Goal: Information Seeking & Learning: Learn about a topic

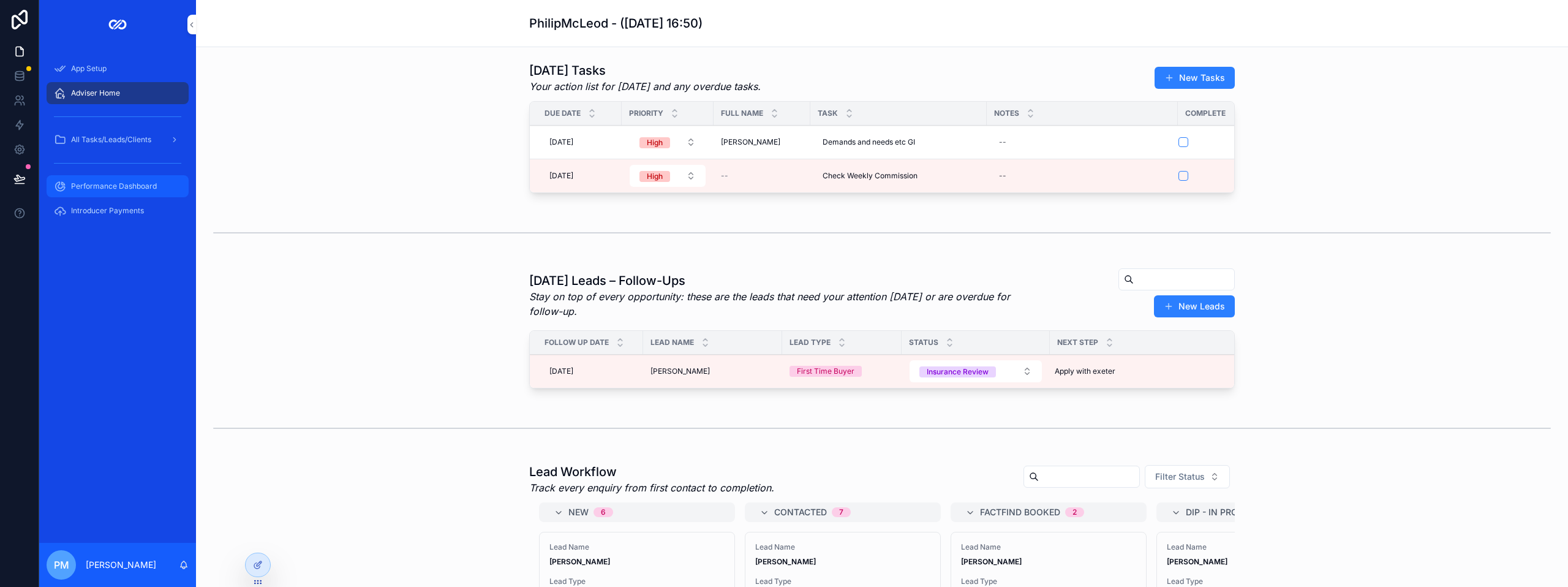
click at [136, 193] on div "Performance Dashboard" at bounding box center [118, 186] width 128 height 19
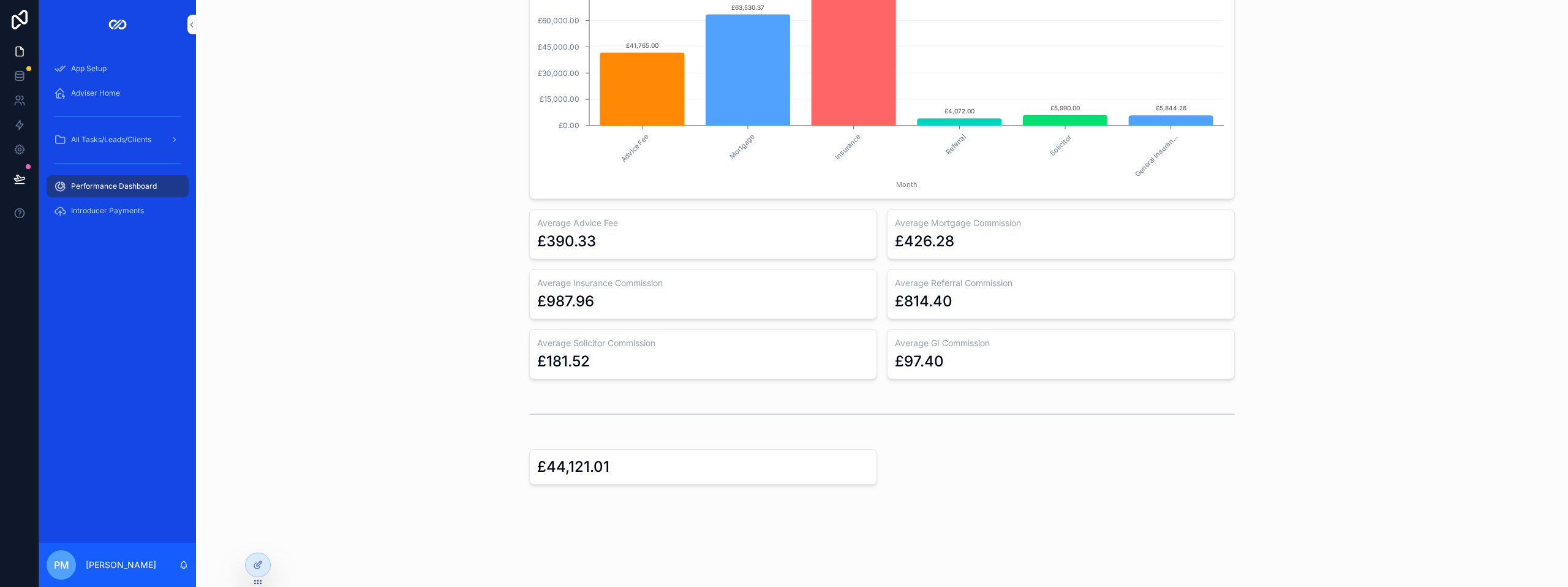
scroll to position [810, 0]
click at [708, 467] on div "£44,121.01" at bounding box center [703, 466] width 332 height 19
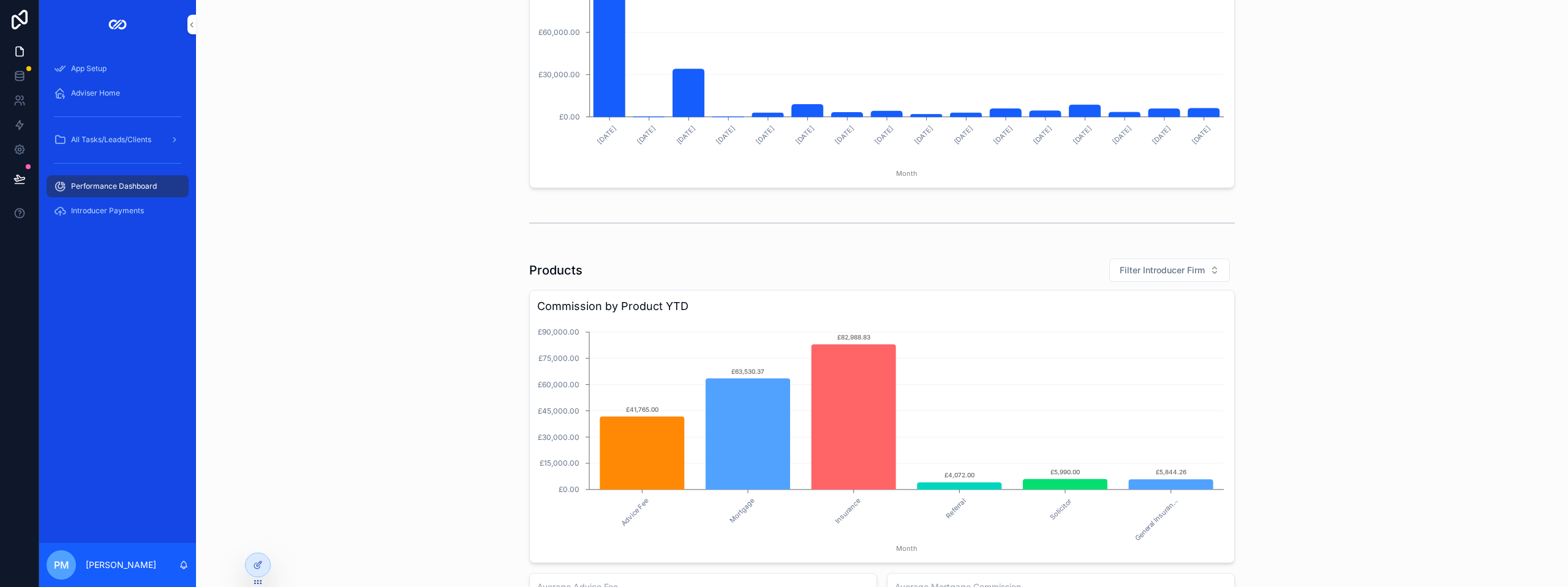
scroll to position [552, 0]
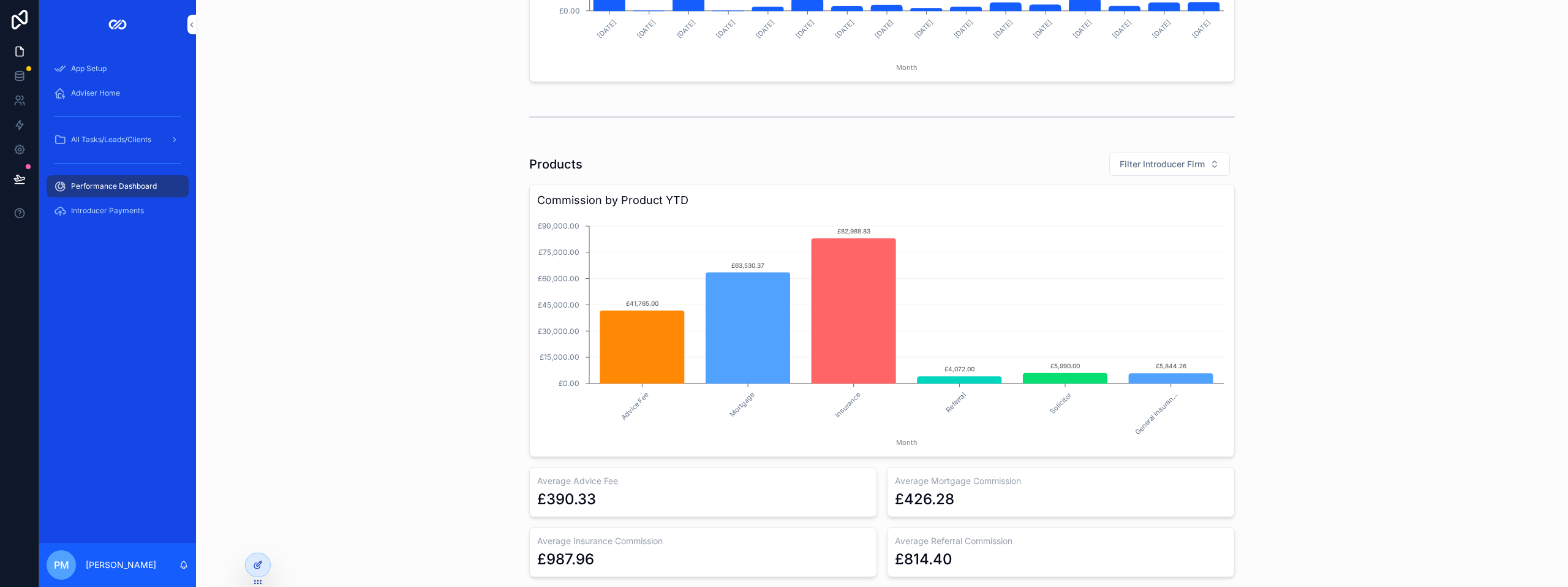
click at [250, 564] on div at bounding box center [257, 565] width 24 height 24
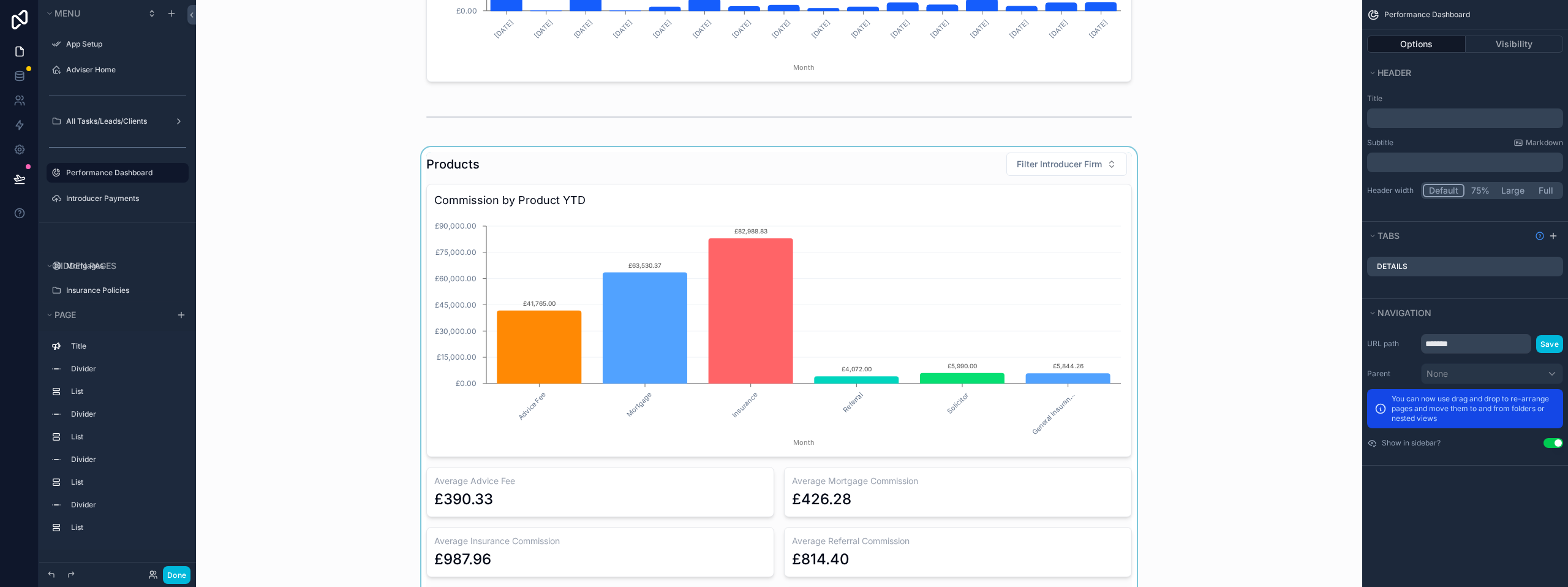
click at [573, 166] on div "scrollable content" at bounding box center [779, 394] width 1147 height 495
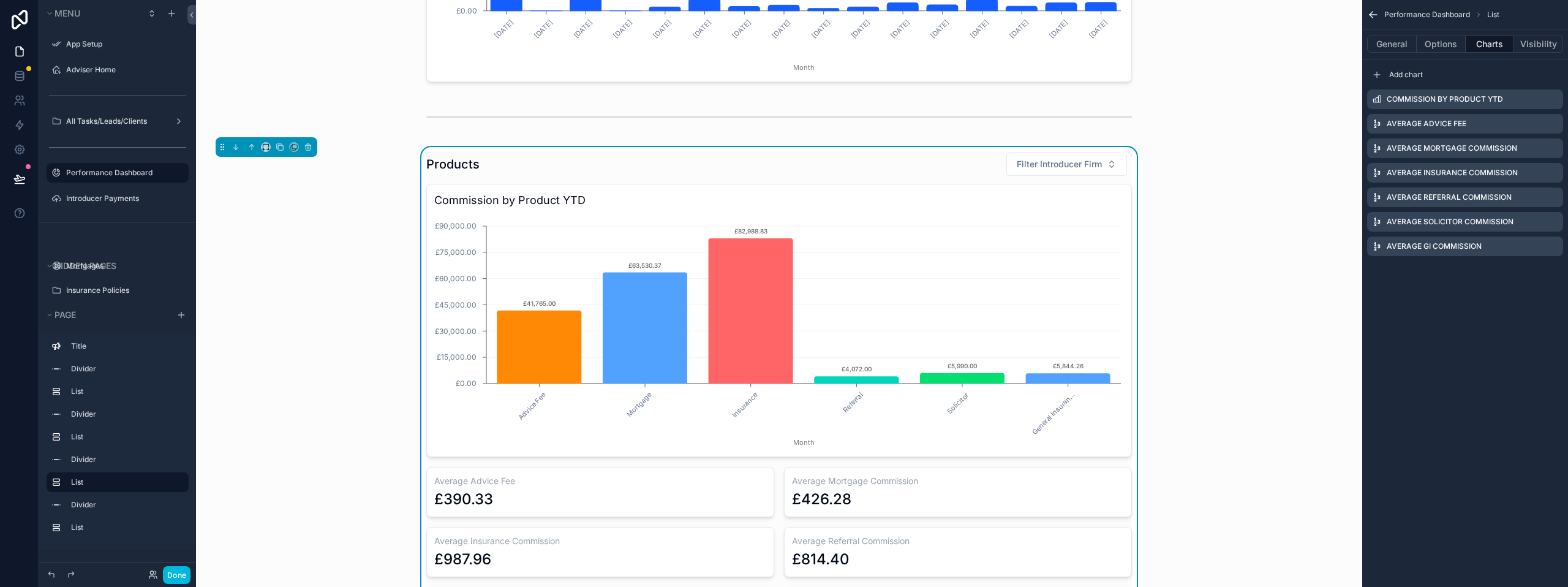
click at [1559, 103] on div "Commission by Product YTD" at bounding box center [1465, 98] width 196 height 19
click at [0, 0] on icon "scrollable content" at bounding box center [0, 0] width 0 height 0
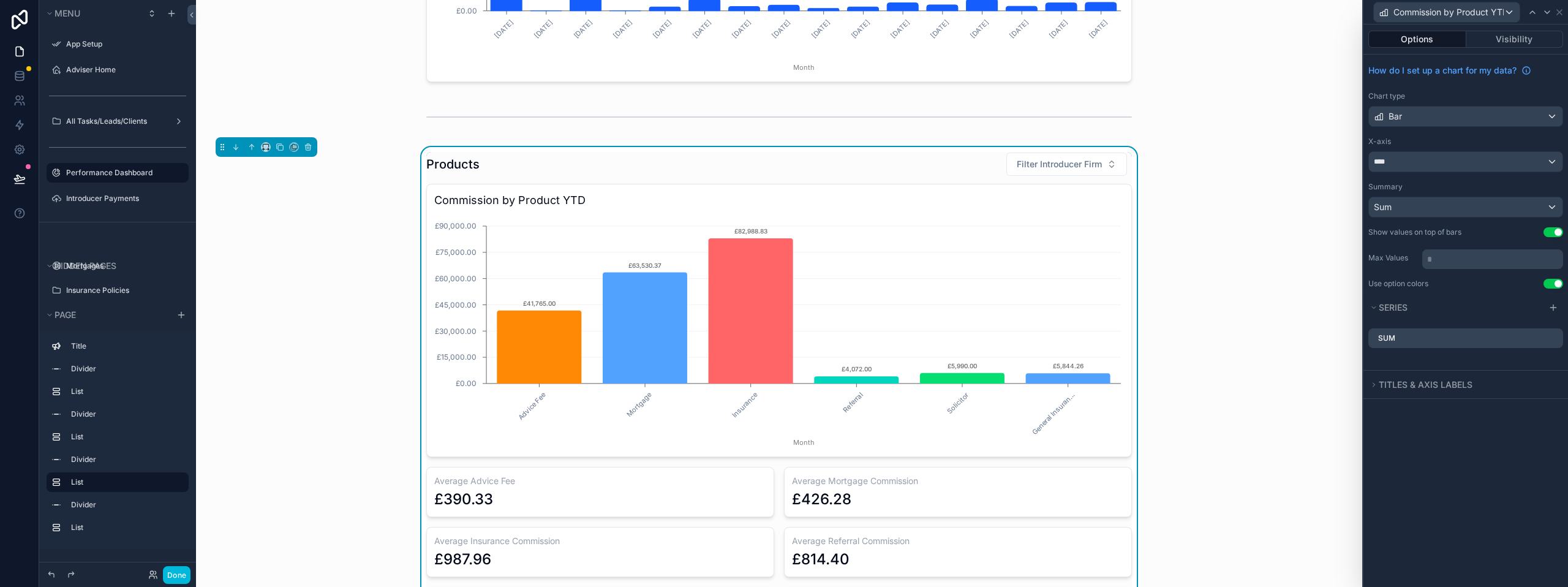
click at [1560, 230] on button "Use setting" at bounding box center [1553, 232] width 19 height 10
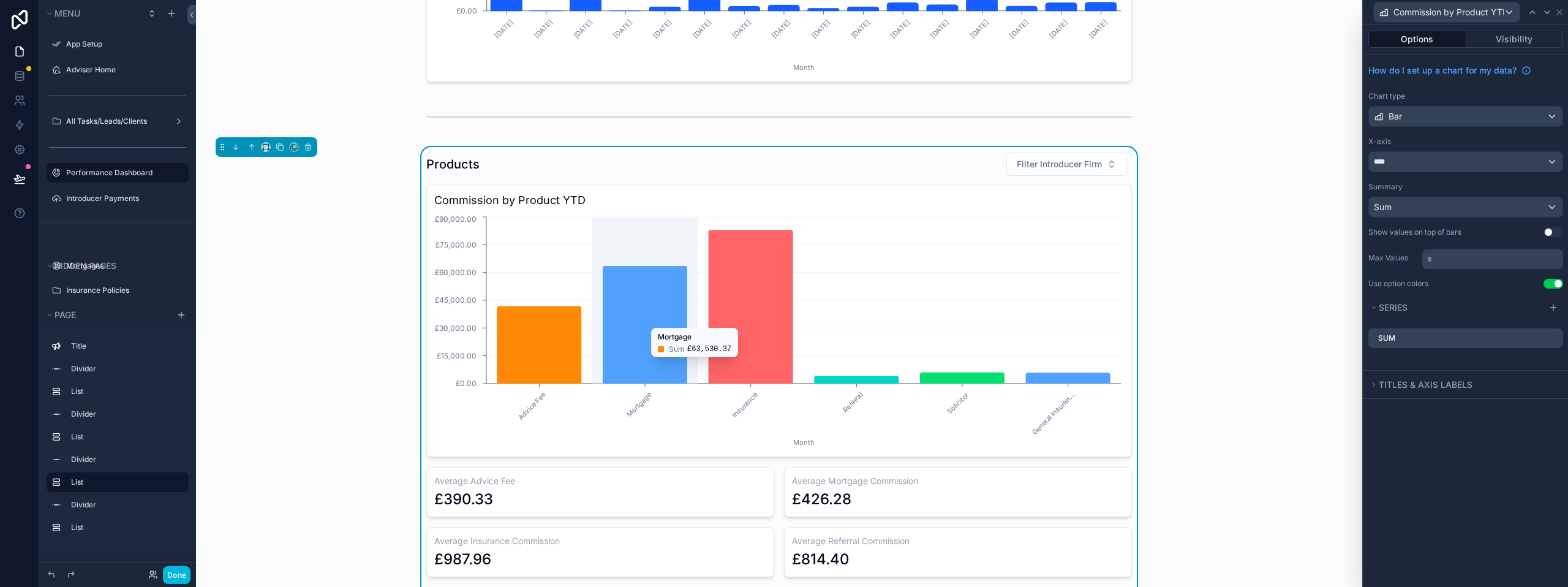
scroll to position [613, 0]
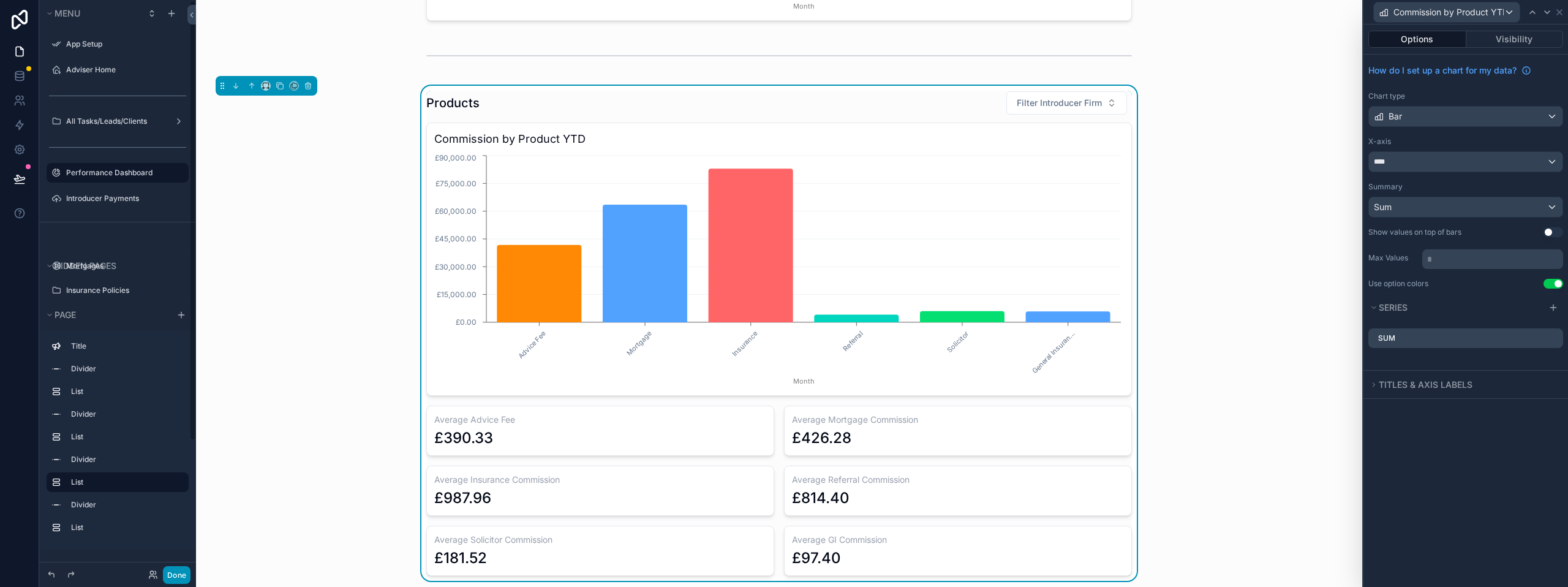
click at [186, 567] on button "Done" at bounding box center [177, 574] width 28 height 18
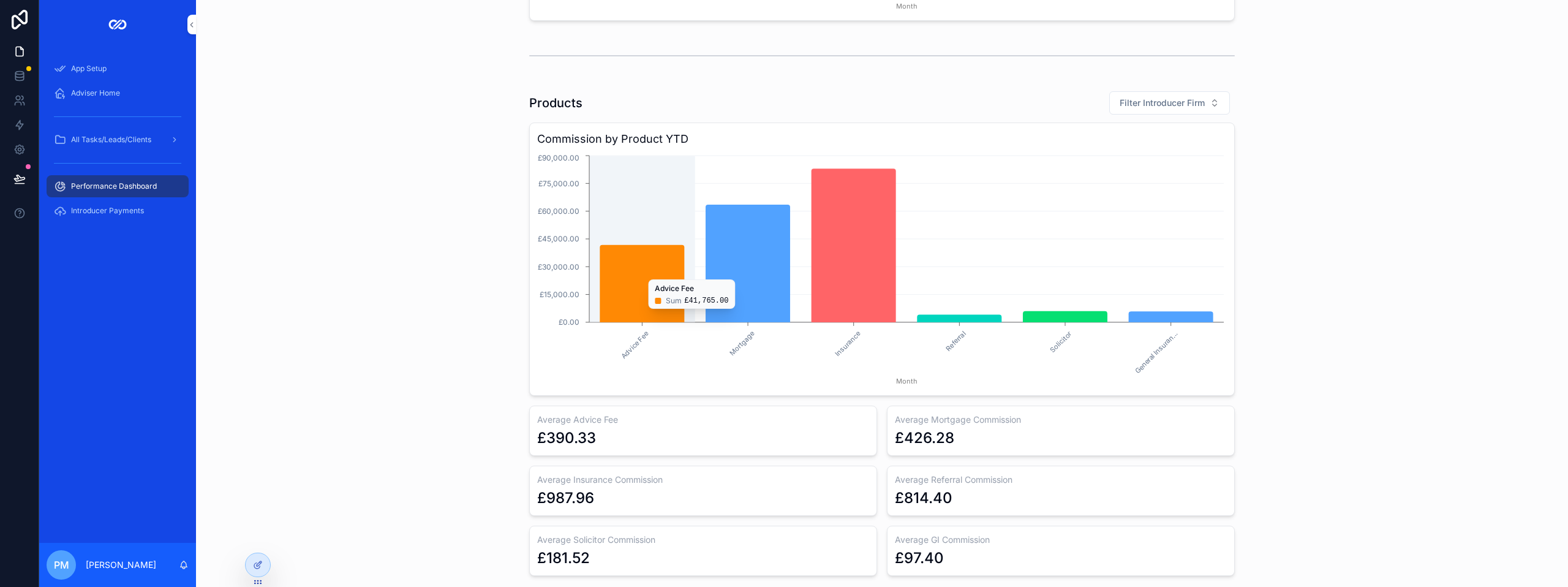
click at [631, 297] on icon "chart" at bounding box center [641, 283] width 85 height 77
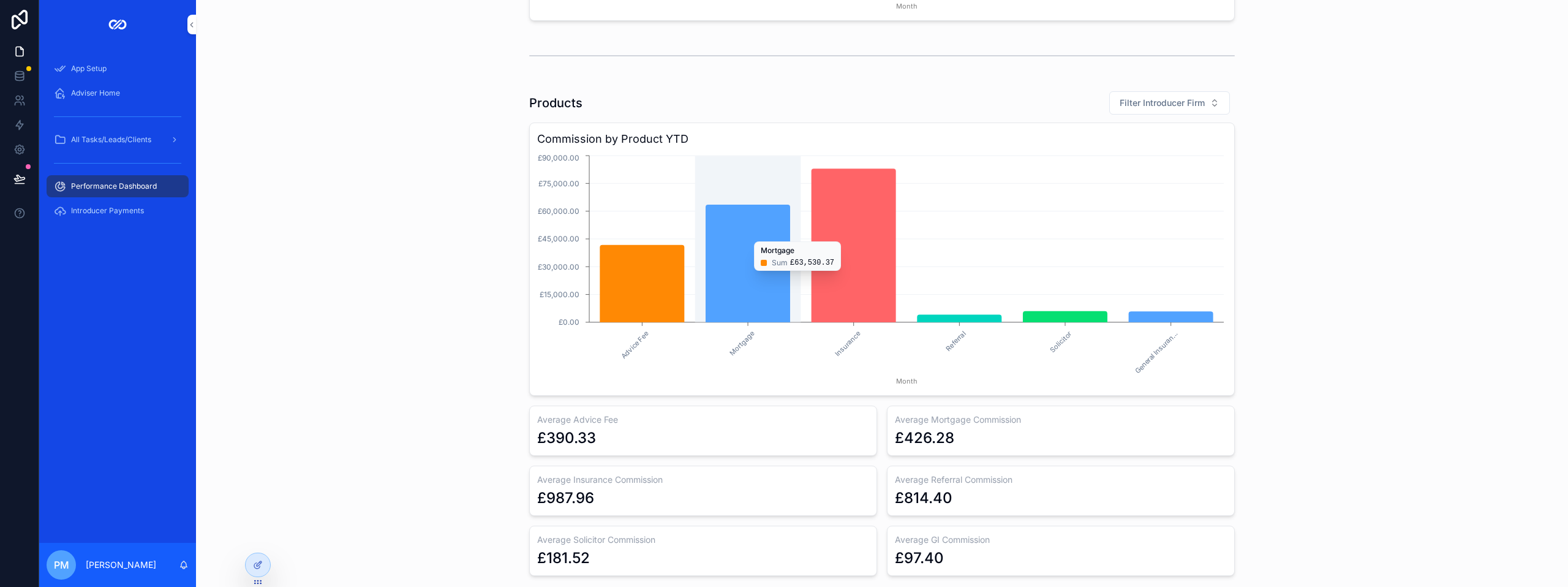
click at [752, 235] on icon "chart" at bounding box center [747, 263] width 85 height 118
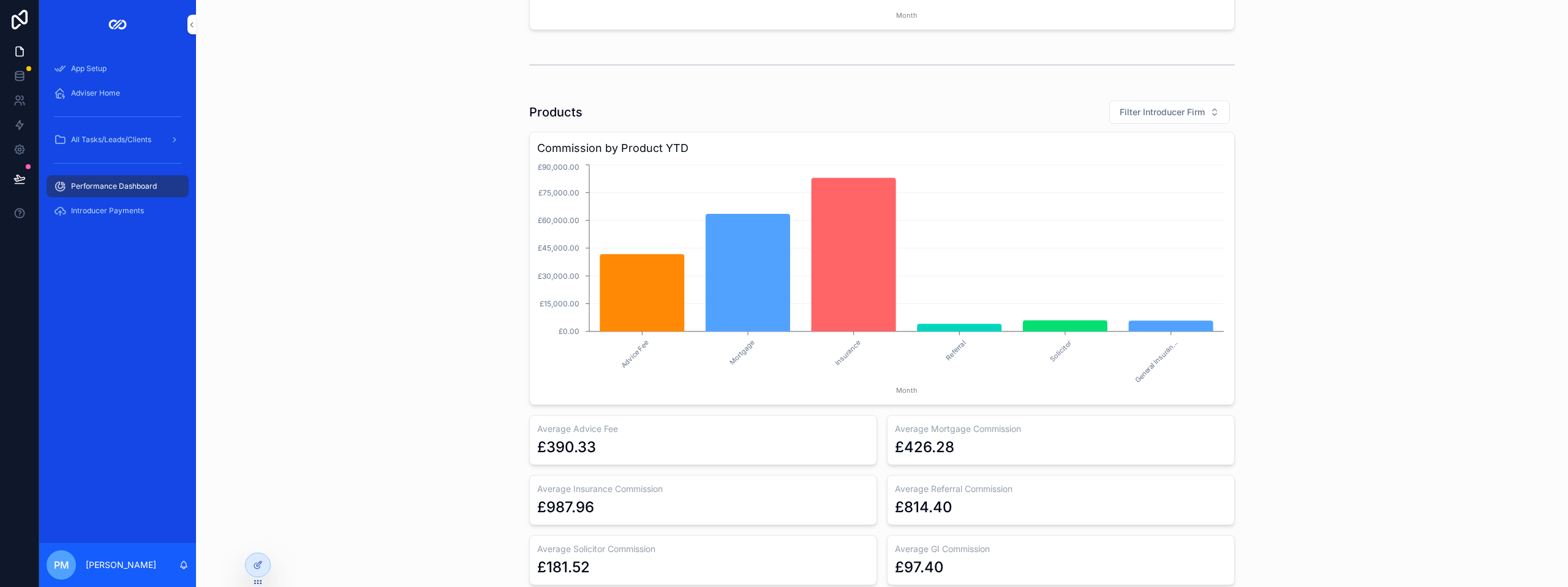
scroll to position [552, 0]
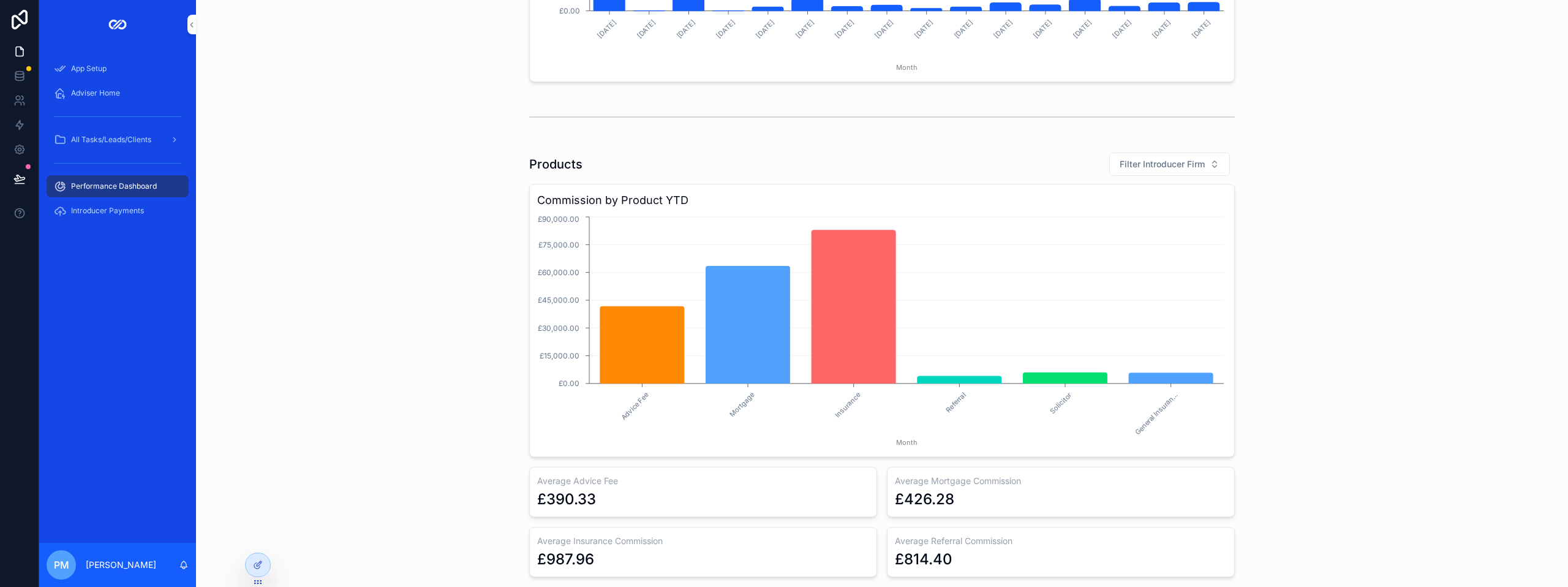
click at [269, 573] on div at bounding box center [257, 569] width 26 height 34
click at [267, 565] on div at bounding box center [257, 565] width 24 height 24
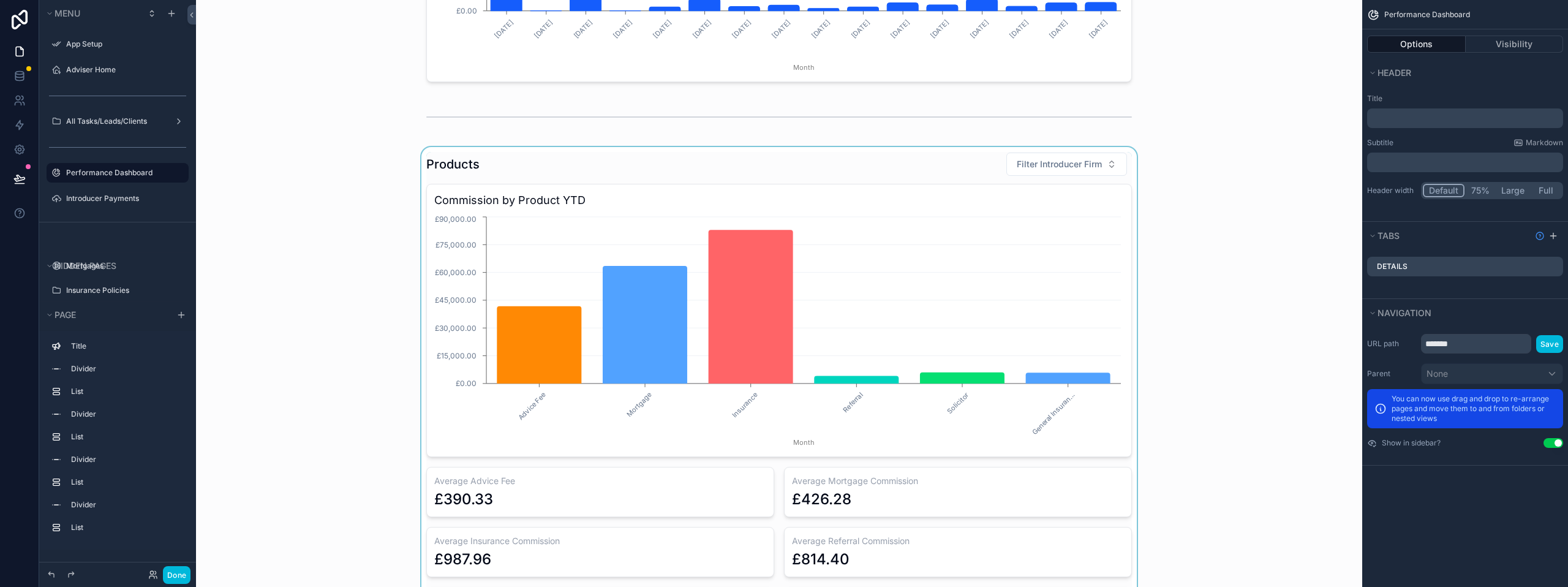
click at [857, 184] on div "scrollable content" at bounding box center [779, 394] width 1147 height 495
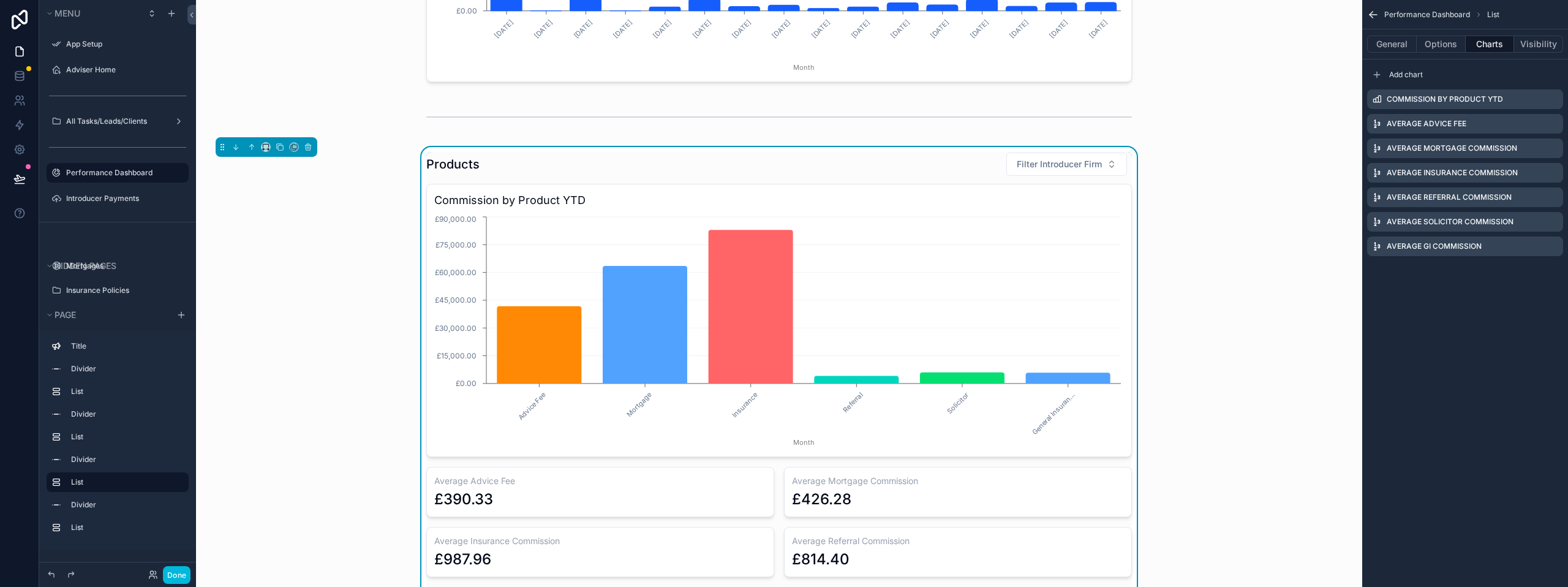
click at [0, 0] on icon "scrollable content" at bounding box center [0, 0] width 0 height 0
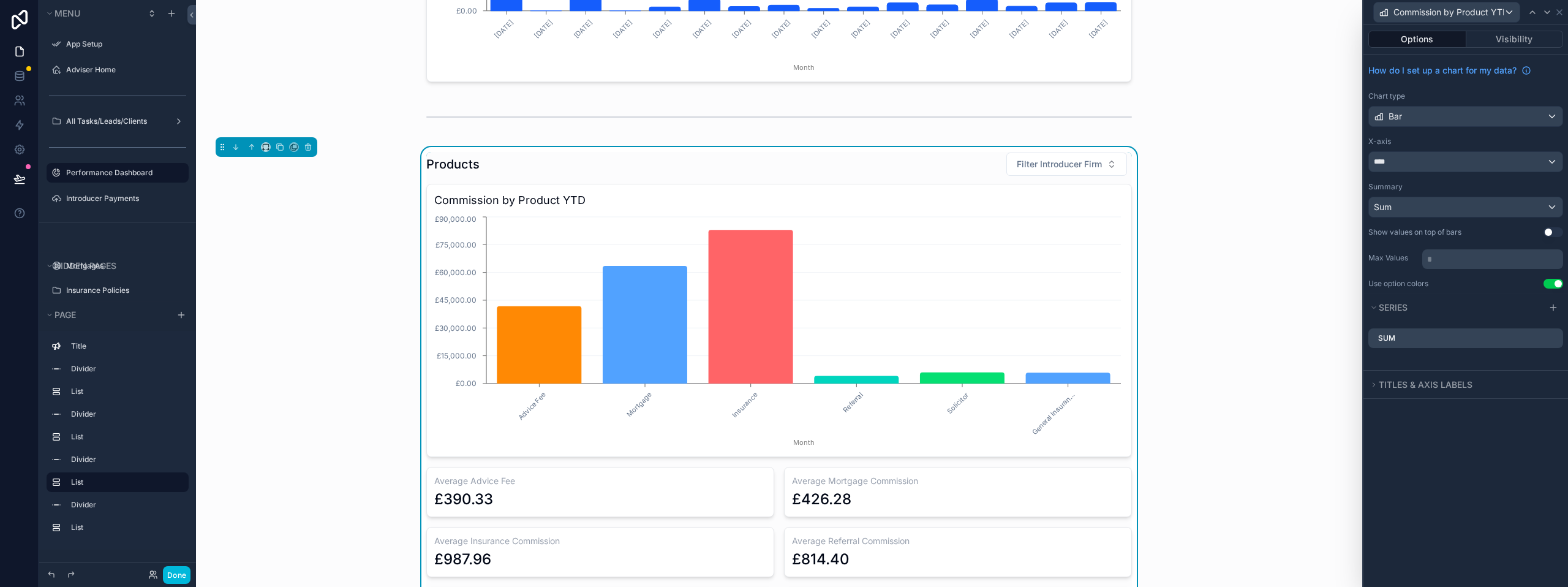
click at [0, 0] on icon at bounding box center [0, 0] width 0 height 0
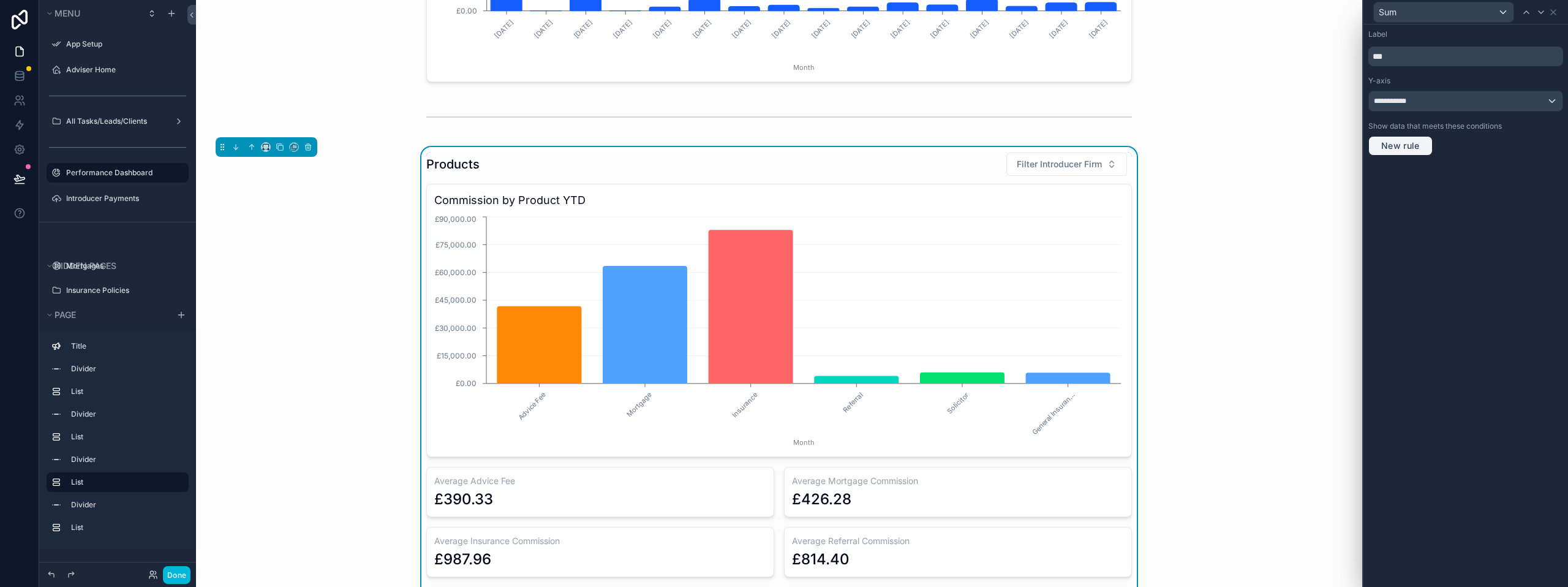
click at [1406, 150] on span "New rule" at bounding box center [1401, 145] width 49 height 11
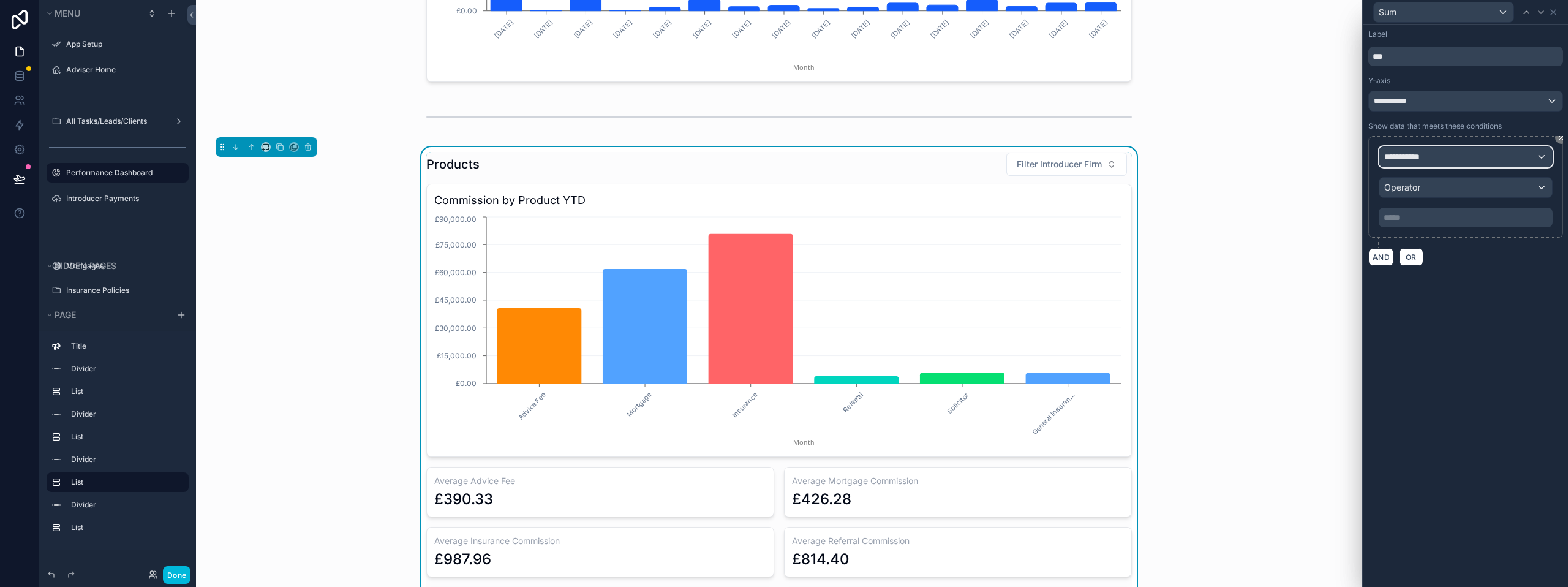
click at [1407, 157] on span "**********" at bounding box center [1407, 156] width 45 height 13
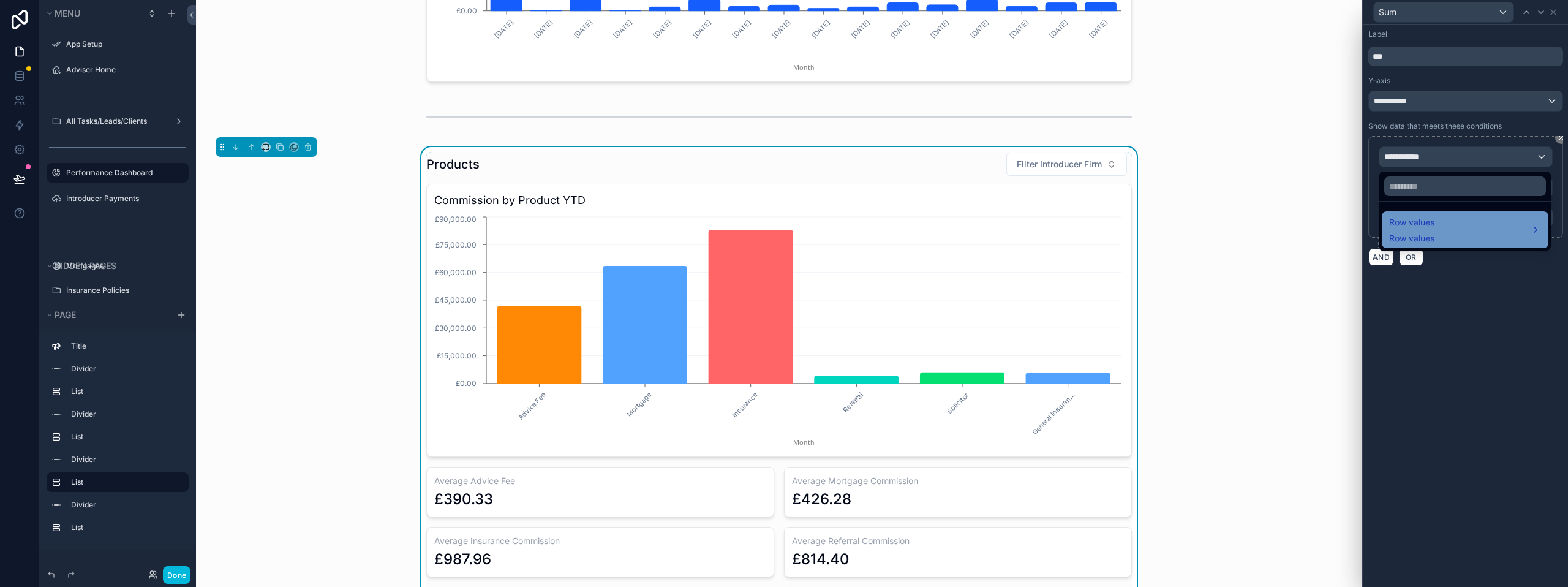
click at [1426, 225] on span "Row values" at bounding box center [1412, 222] width 45 height 14
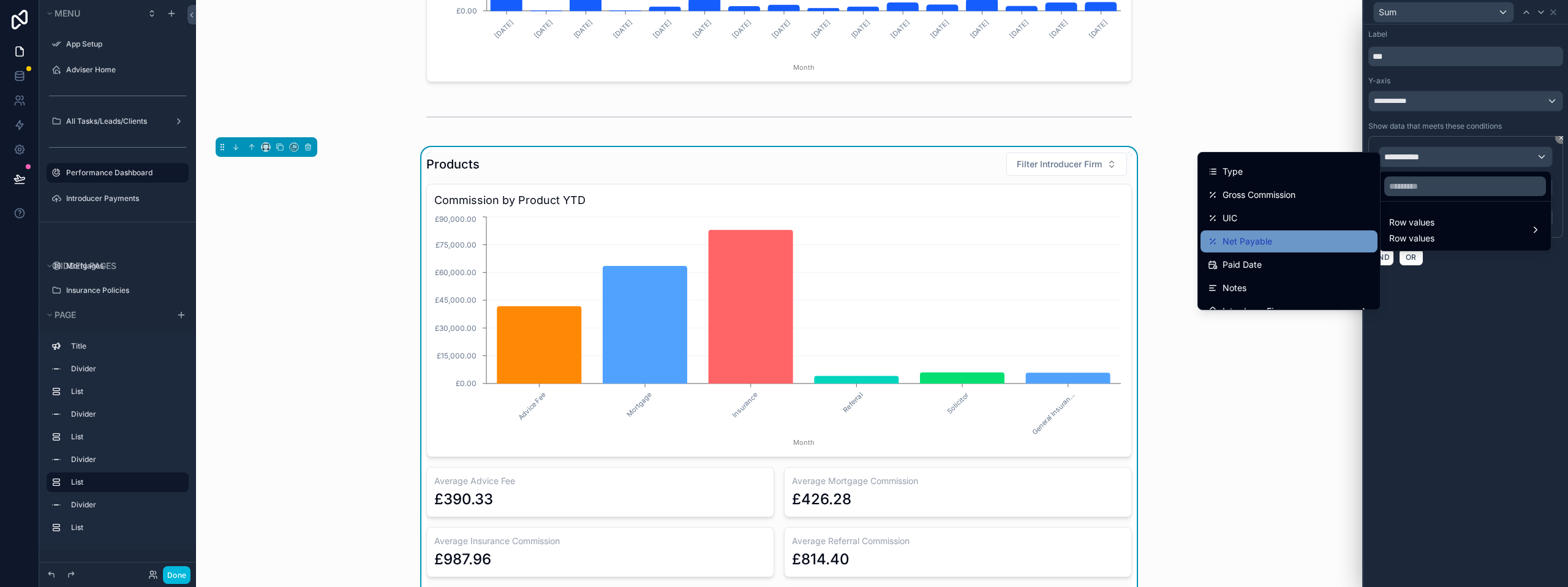
scroll to position [61, 0]
click at [1275, 243] on div "Paid Date" at bounding box center [1289, 244] width 162 height 14
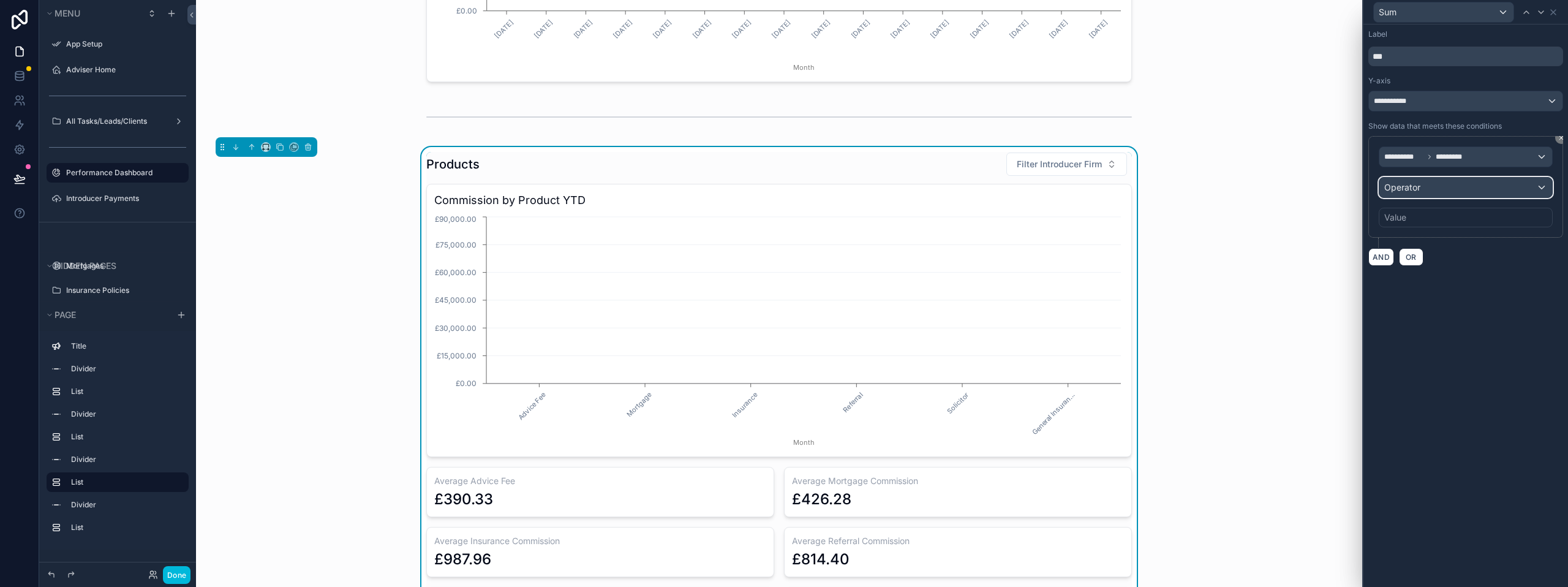
click at [1457, 195] on div "Operator" at bounding box center [1465, 187] width 172 height 19
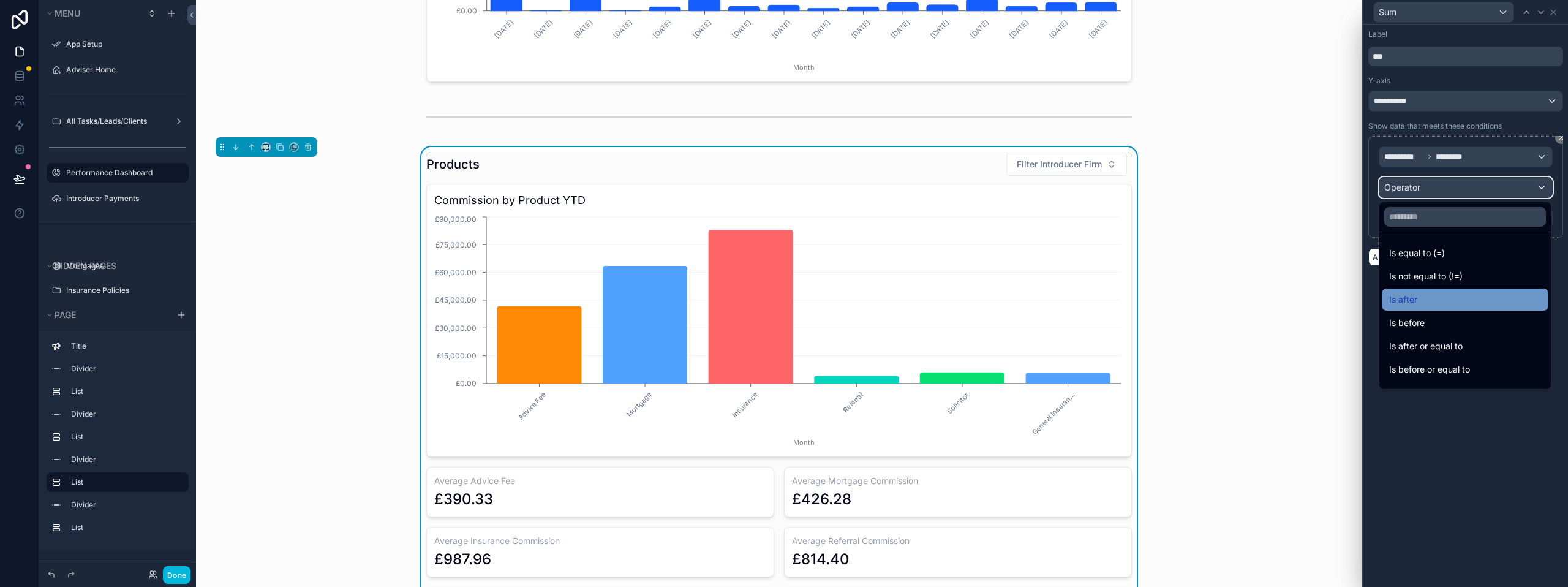
scroll to position [40, 0]
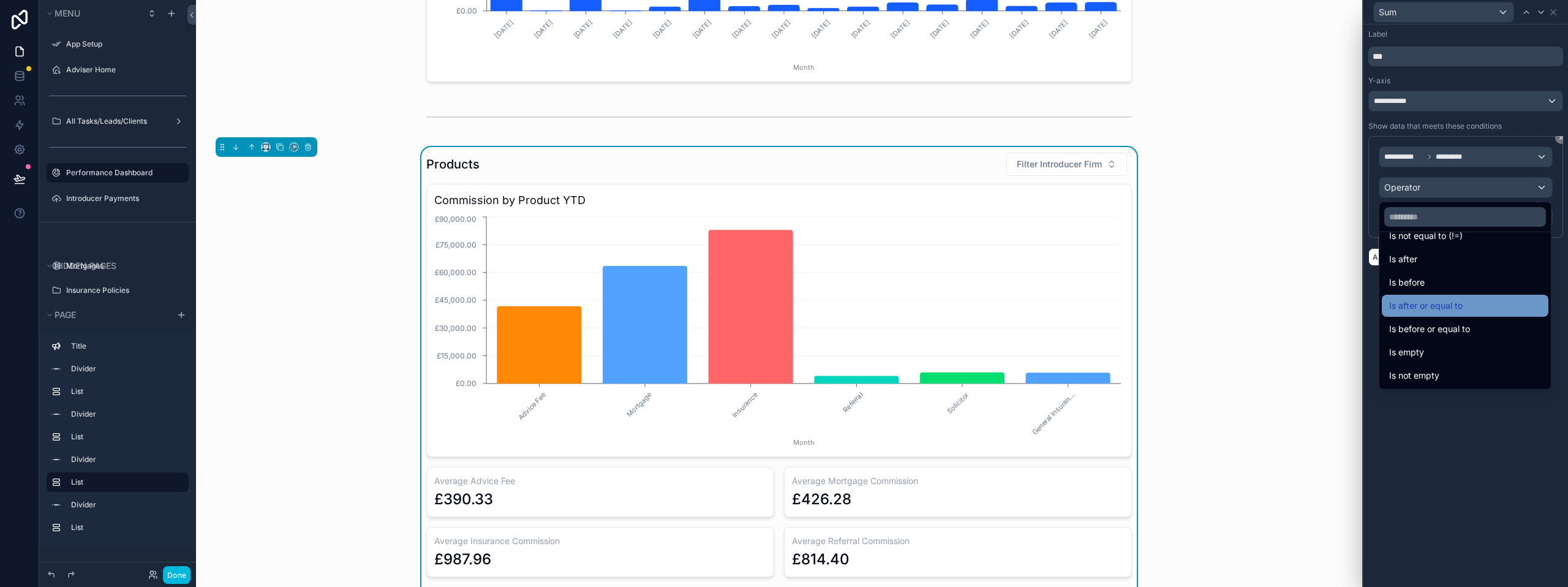
click at [1443, 313] on span "Is after or equal to" at bounding box center [1426, 305] width 73 height 14
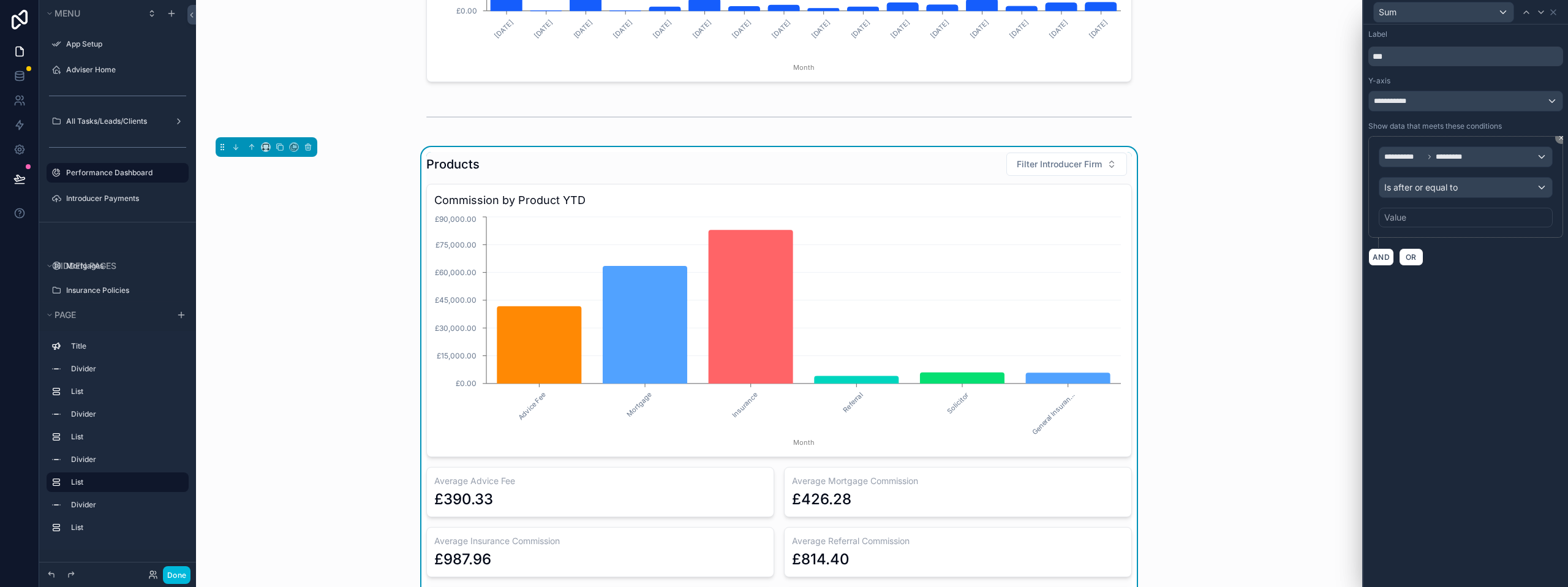
click at [1439, 223] on div "Value" at bounding box center [1465, 217] width 174 height 19
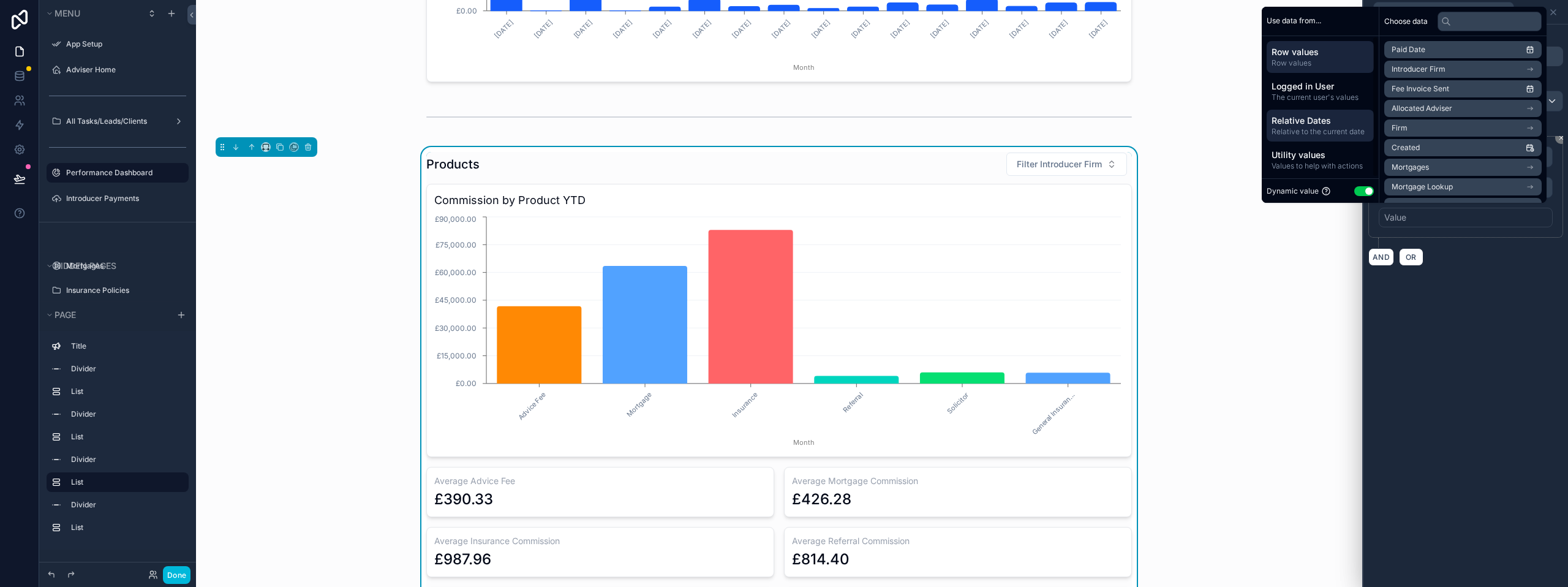
click at [1277, 114] on div "Relative Dates Relative to the current date" at bounding box center [1321, 125] width 108 height 32
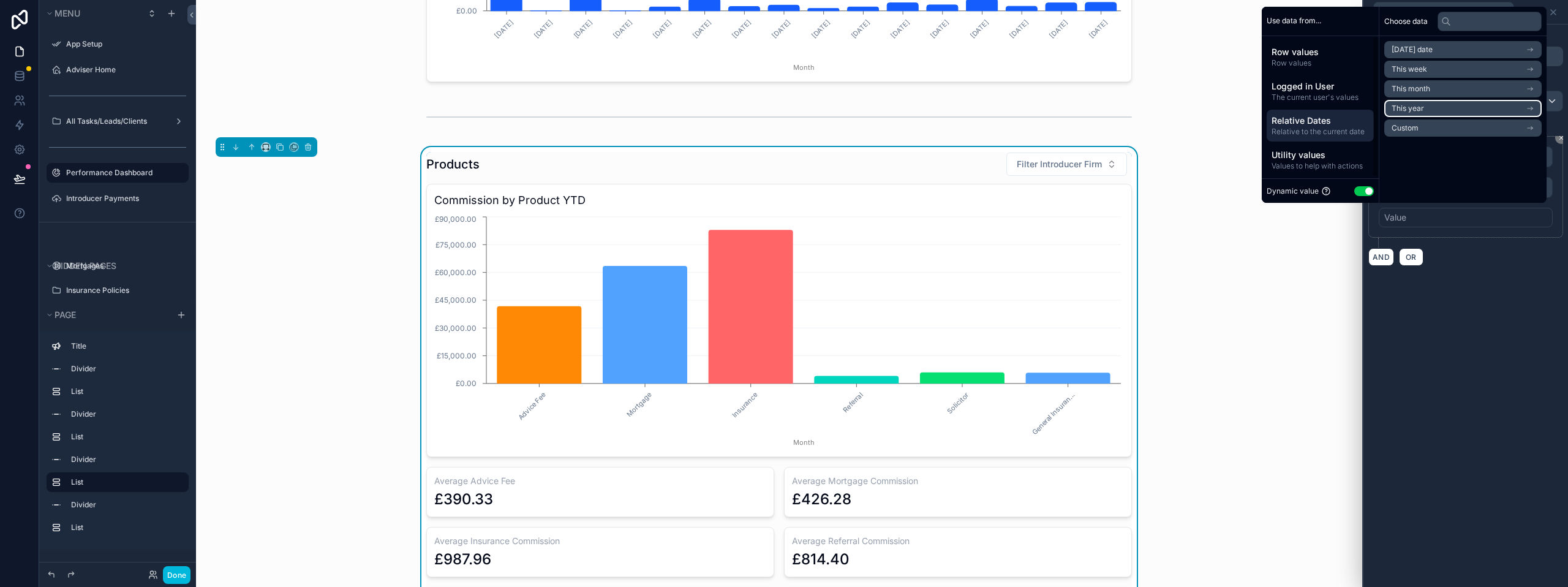
click at [1419, 111] on li "This year" at bounding box center [1463, 108] width 157 height 17
click at [1422, 73] on span "Start of year" at bounding box center [1414, 71] width 44 height 10
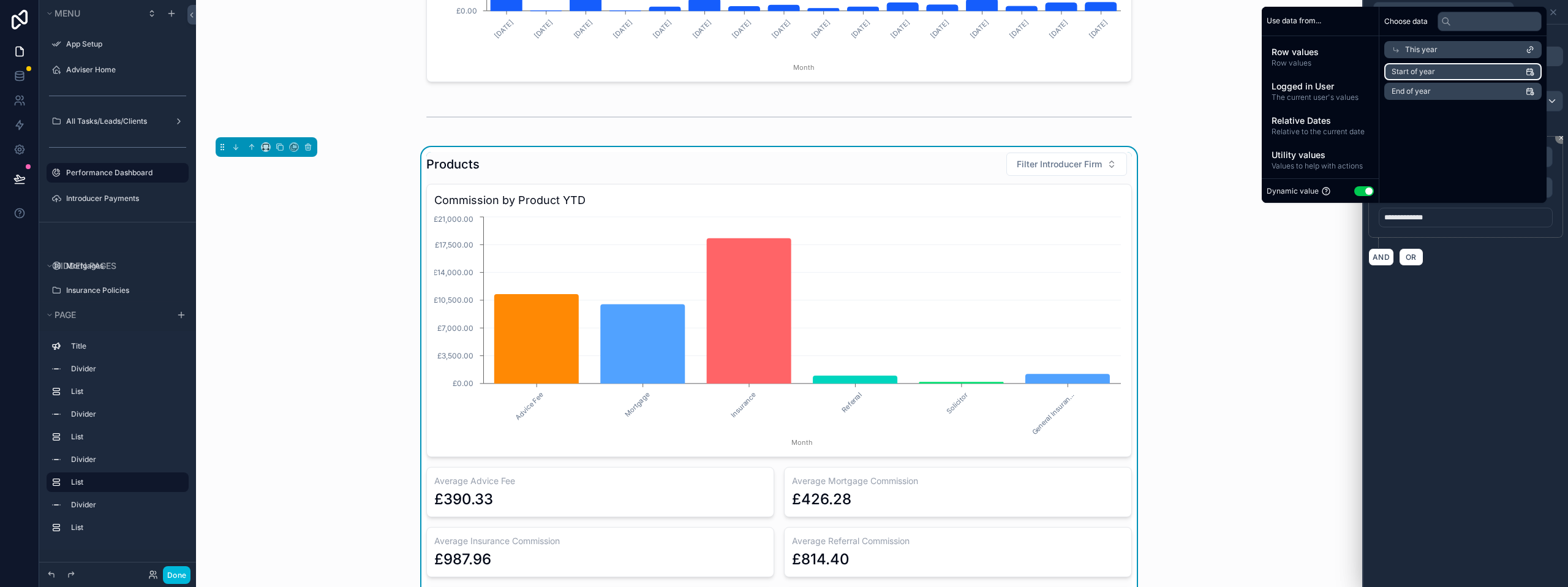
click at [1445, 74] on li "Start of year" at bounding box center [1463, 71] width 157 height 17
click at [1526, 349] on div "**********" at bounding box center [1465, 305] width 204 height 563
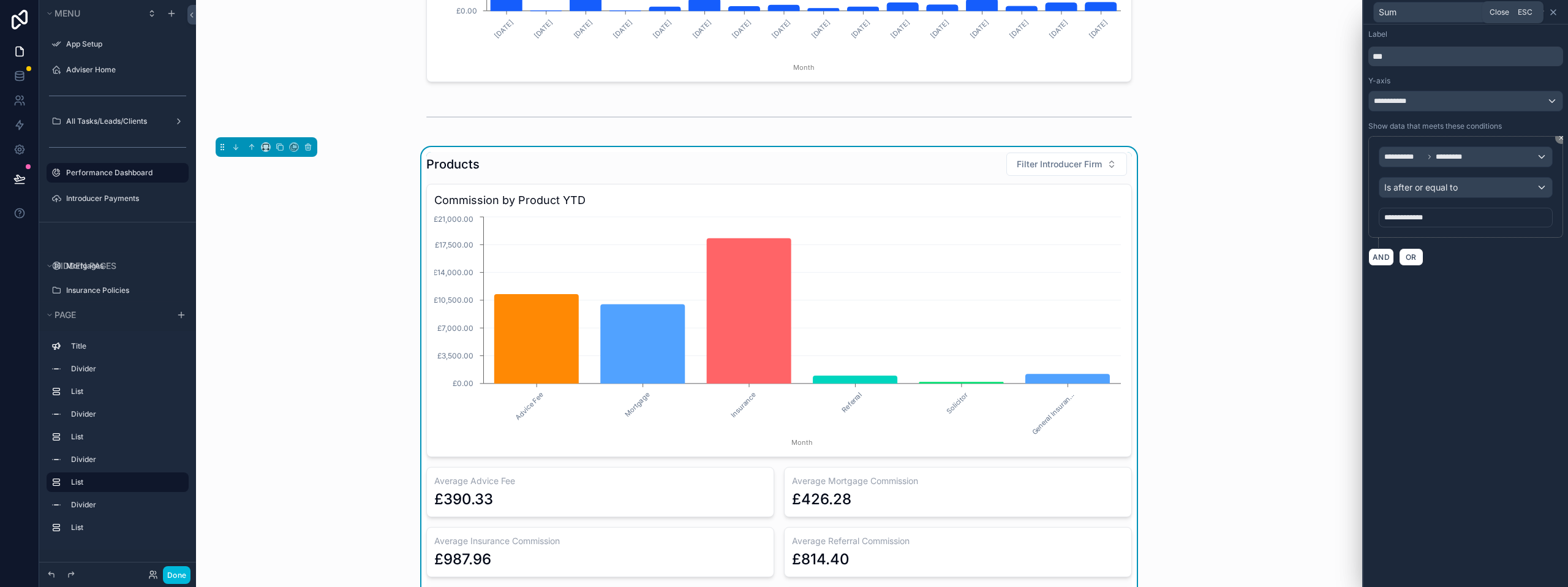
click at [1553, 10] on icon at bounding box center [1554, 13] width 10 height 10
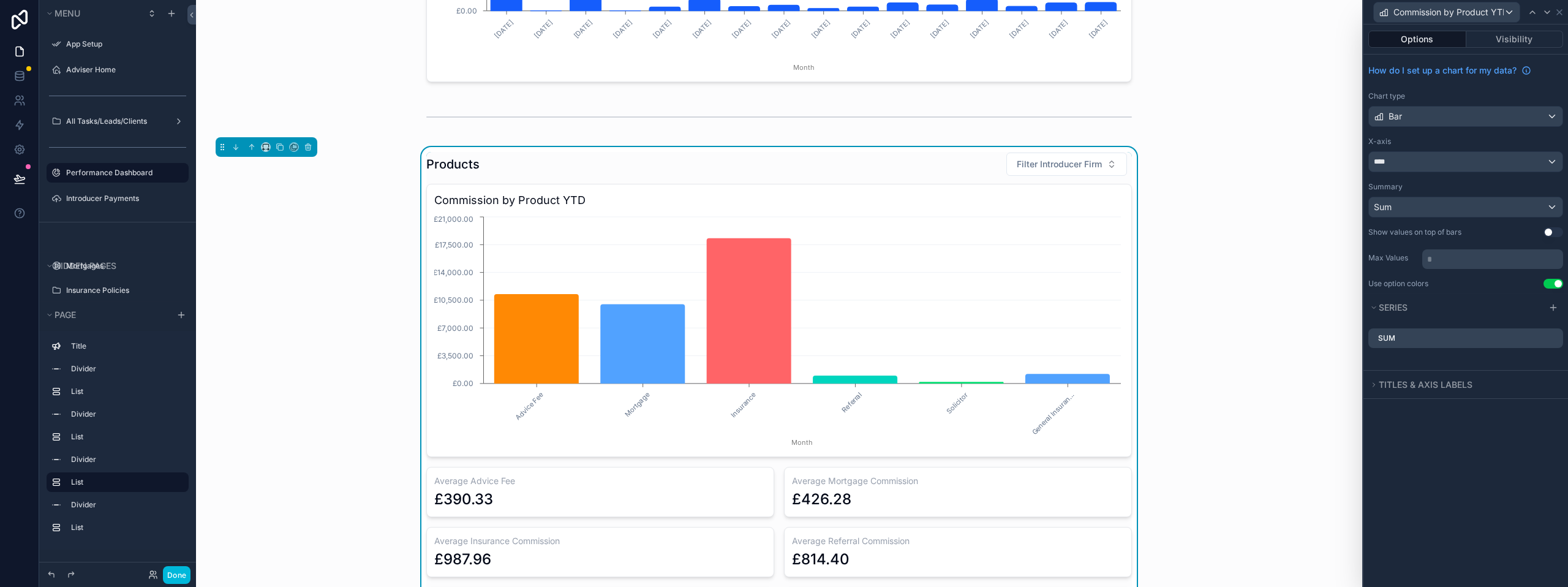
click at [1307, 161] on div "Products Filter Introducer Firm Commission by Product YTD Advice Fee Mortgage I…" at bounding box center [779, 394] width 1147 height 495
click at [1032, 164] on span "Filter Introducer Firm" at bounding box center [1059, 164] width 85 height 13
click at [1022, 278] on span "Hemmings Homes" at bounding box center [1017, 272] width 72 height 13
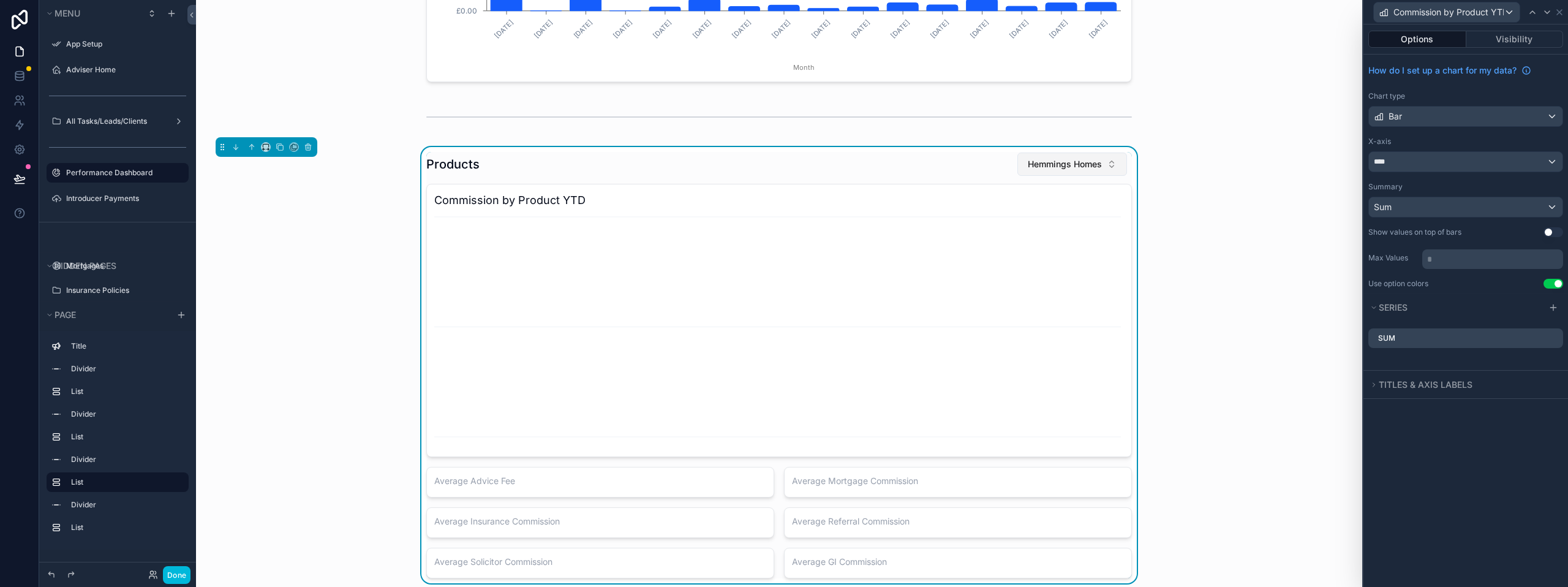
click at [1058, 168] on span "Hemmings Homes" at bounding box center [1065, 164] width 74 height 13
click at [1033, 249] on div "RML" at bounding box center [1067, 252] width 171 height 19
click at [1085, 171] on button "RML" at bounding box center [1101, 164] width 54 height 24
click at [1049, 313] on span "[PERSON_NAME]" at bounding box center [1051, 312] width 71 height 13
click at [1095, 166] on span "[PERSON_NAME]" at bounding box center [1067, 164] width 71 height 13
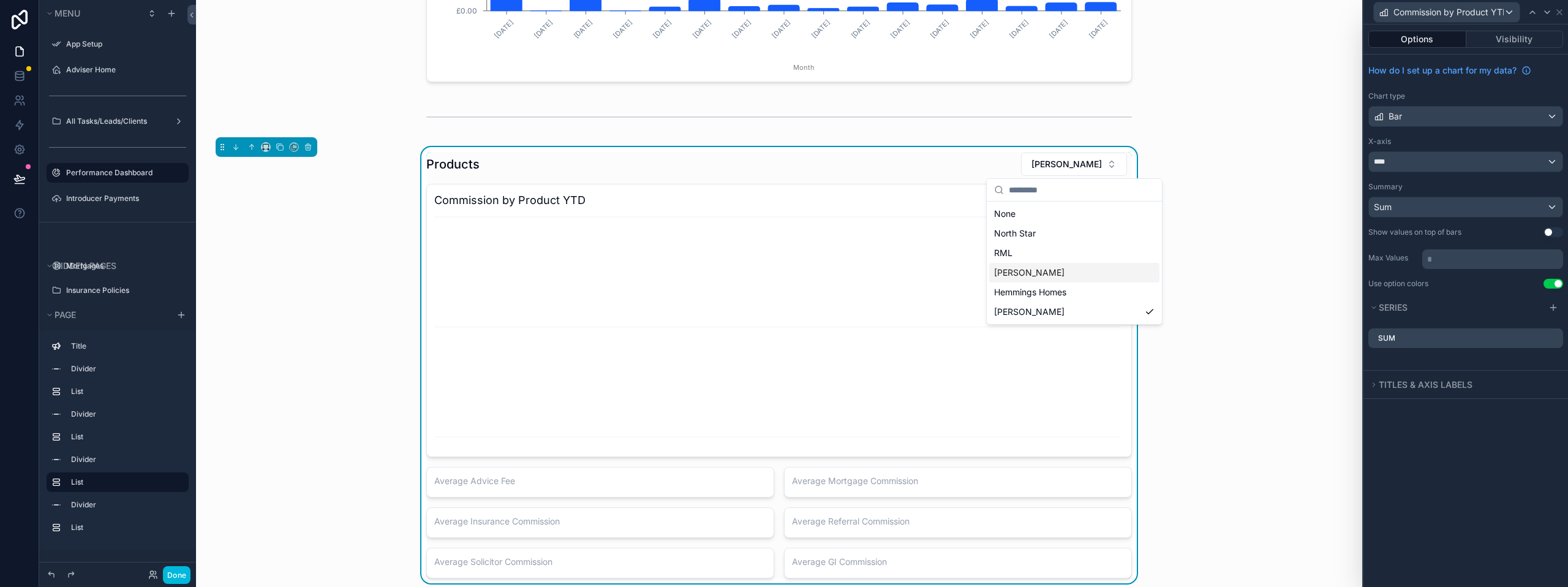
click at [1069, 277] on div "[PERSON_NAME]" at bounding box center [1074, 272] width 171 height 19
click at [1067, 167] on span "[PERSON_NAME]" at bounding box center [1067, 164] width 71 height 13
click at [1048, 211] on div "None" at bounding box center [1080, 214] width 171 height 19
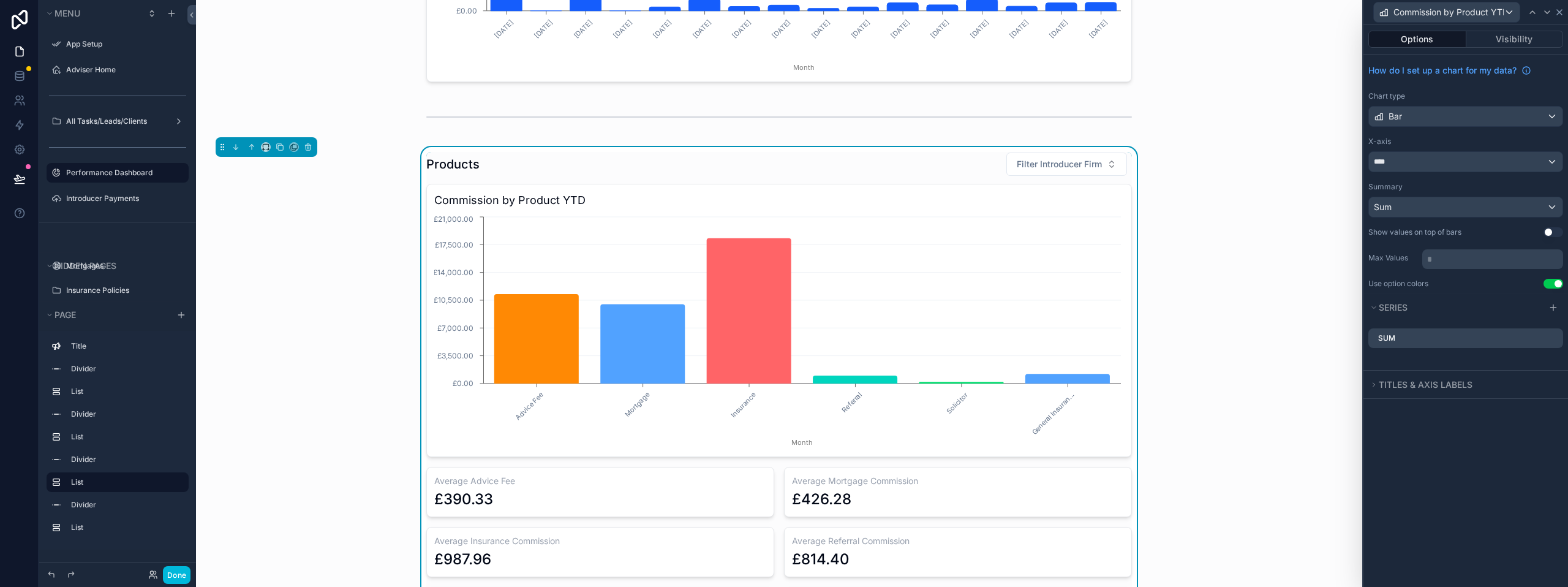
click at [1564, 15] on icon at bounding box center [1560, 13] width 10 height 10
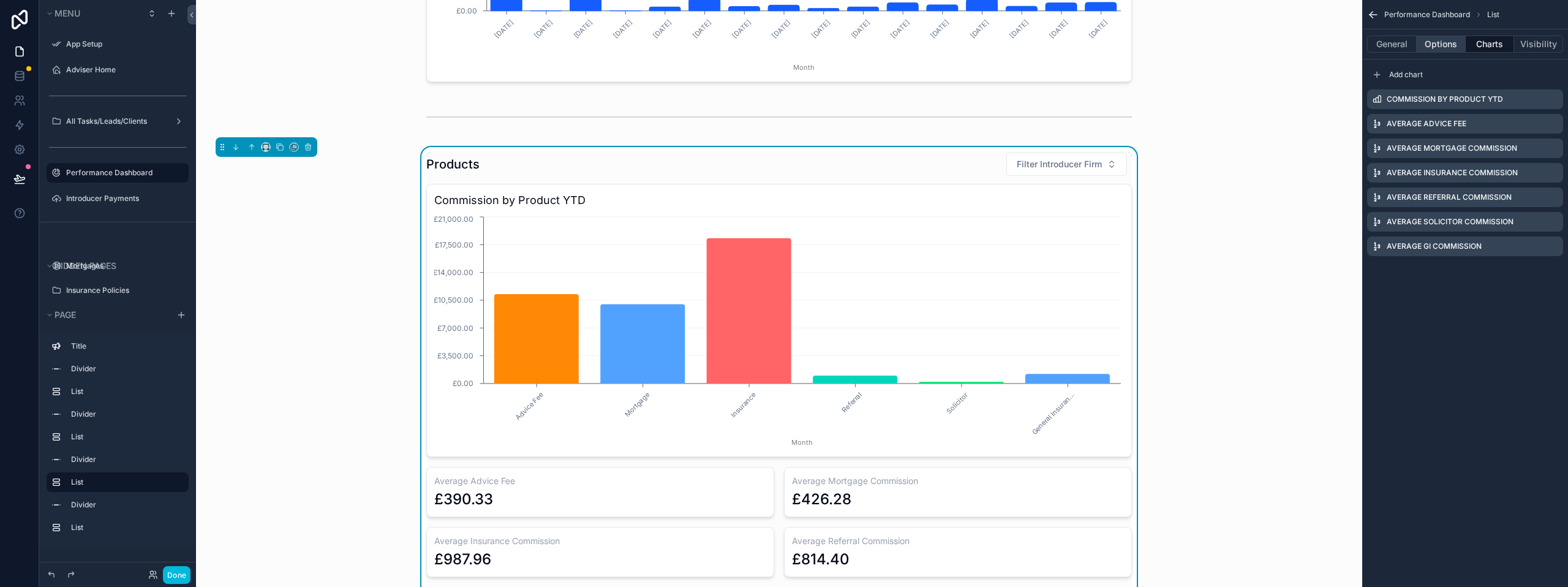
click at [1433, 48] on button "Options" at bounding box center [1441, 44] width 49 height 17
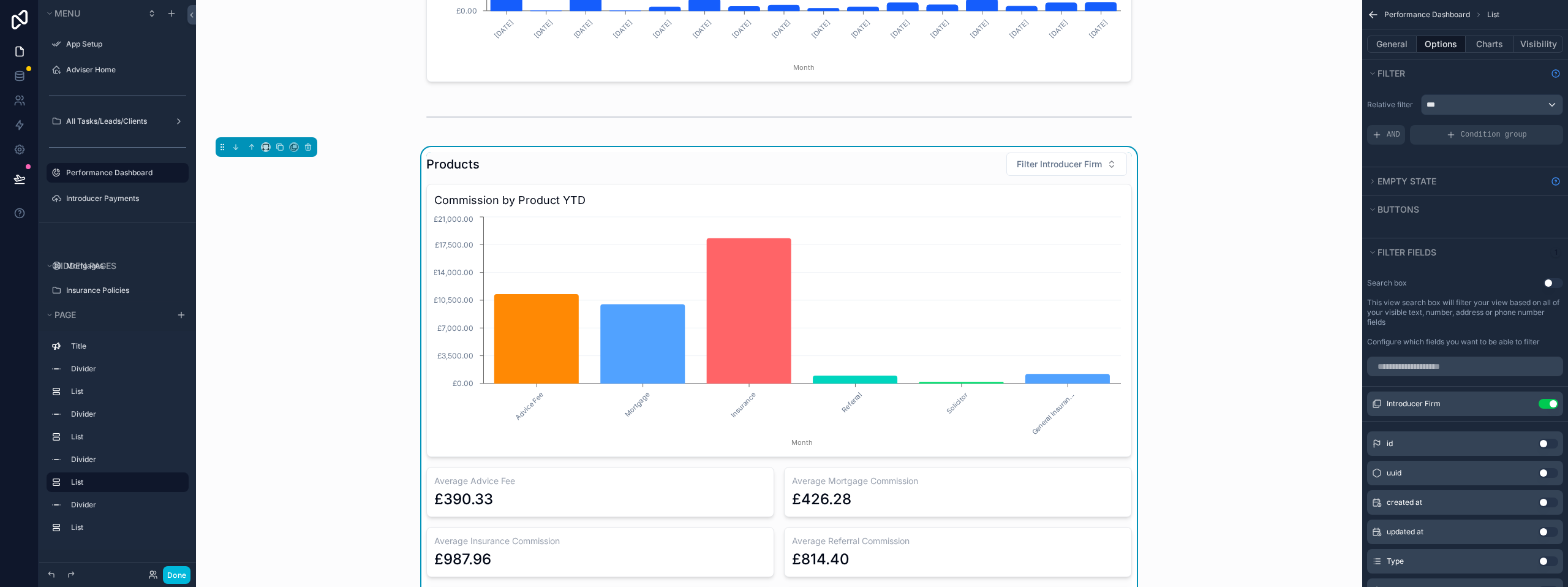
click at [1551, 392] on div "Introducer Firm Use setting" at bounding box center [1465, 404] width 196 height 24
click at [1550, 401] on button "Use setting" at bounding box center [1548, 404] width 19 height 10
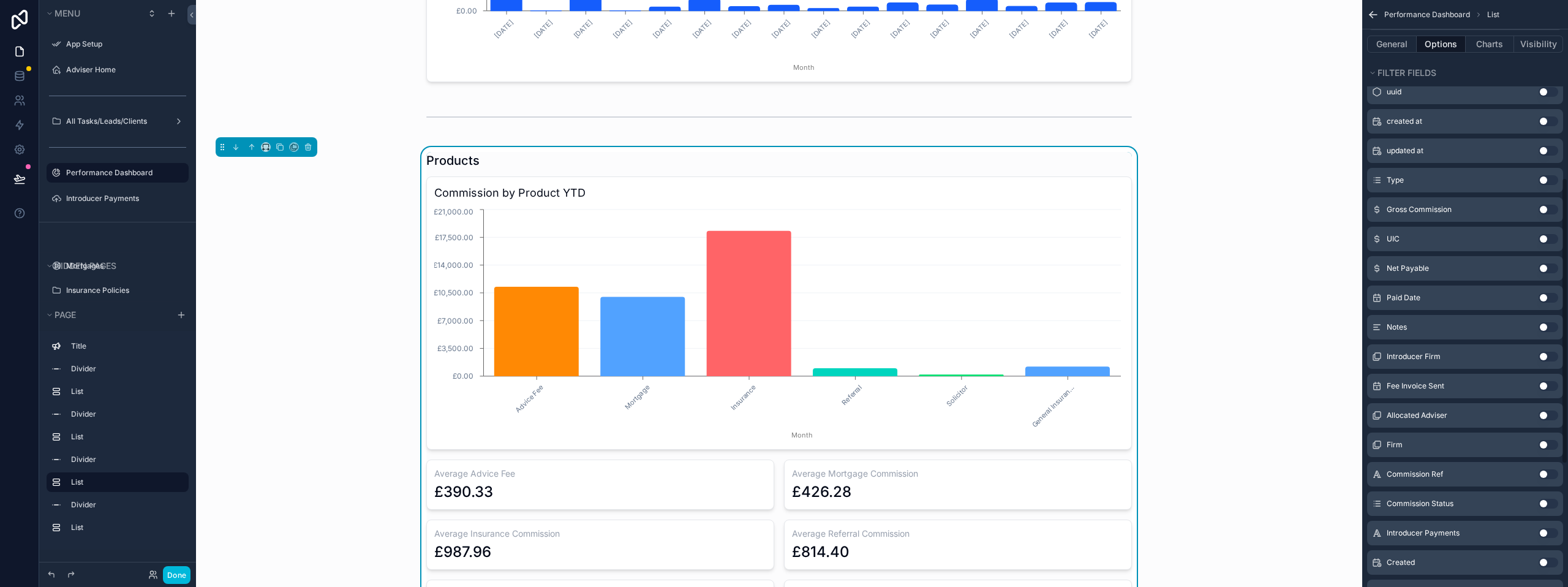
scroll to position [368, 0]
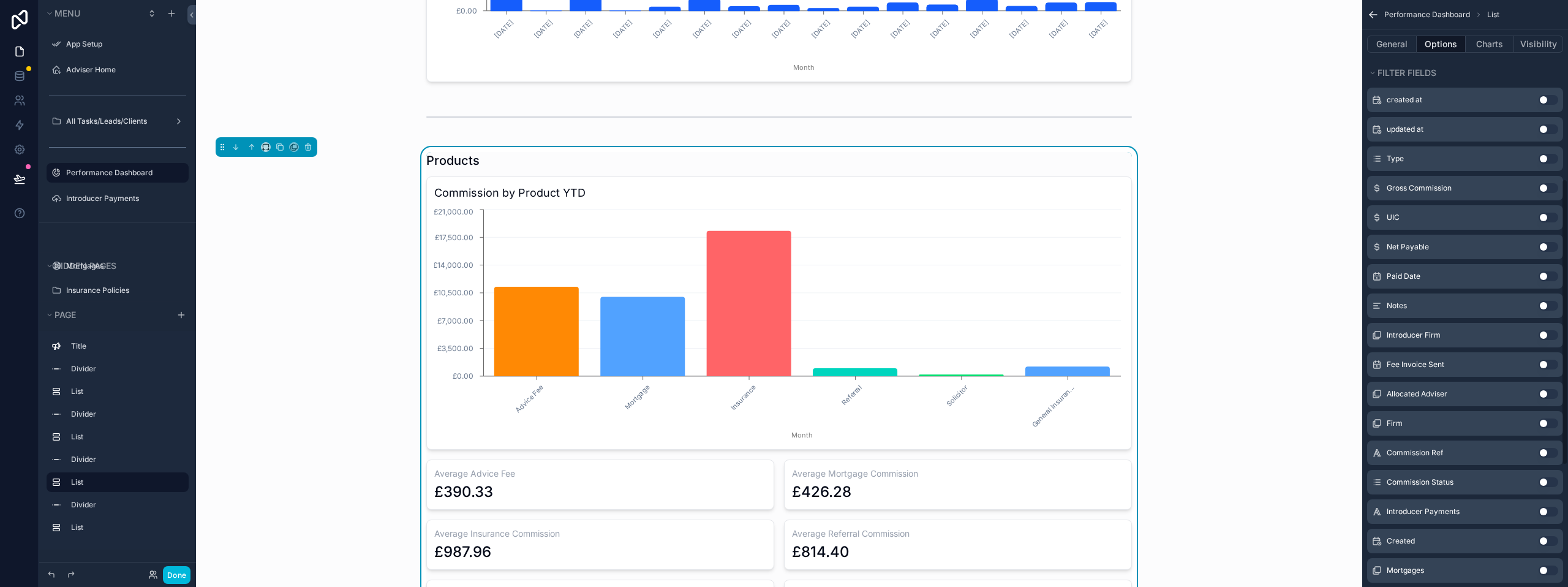
drag, startPoint x: 1545, startPoint y: 386, endPoint x: 1546, endPoint y: 392, distance: 6.1
click at [1545, 389] on div "Allocated Adviser Use setting" at bounding box center [1465, 394] width 196 height 24
click at [1546, 392] on button "Use setting" at bounding box center [1548, 394] width 19 height 10
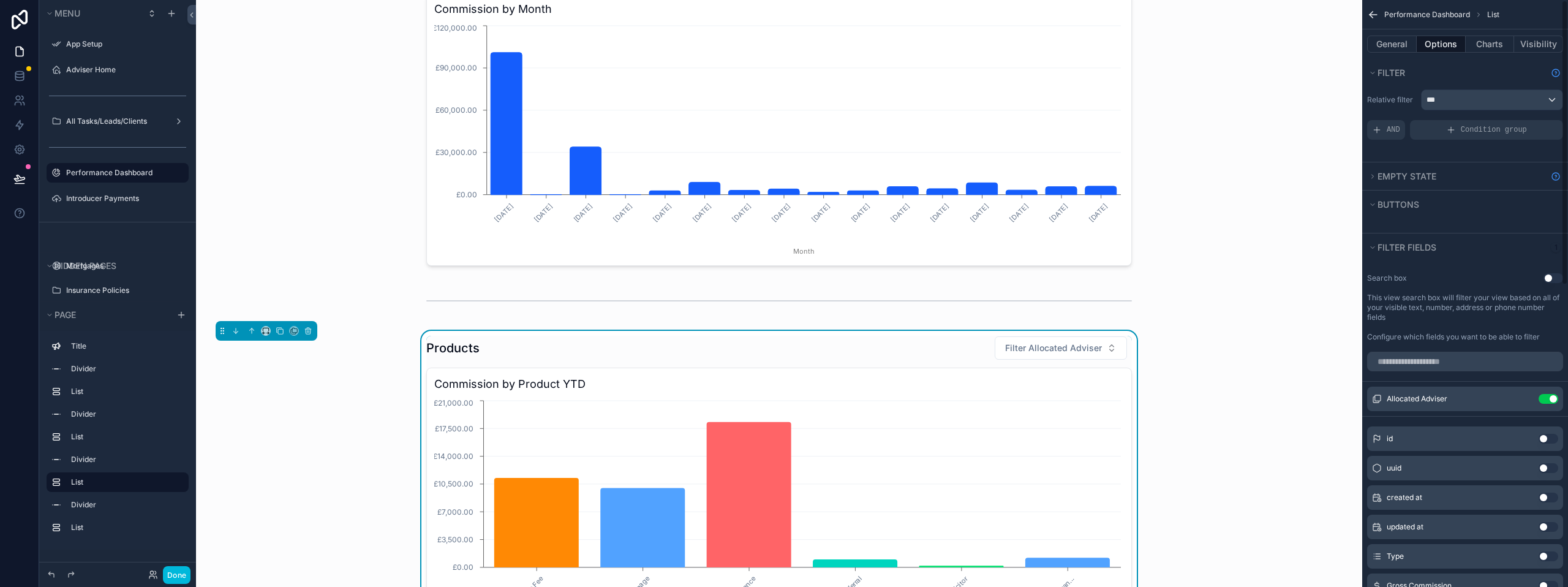
scroll to position [0, 0]
click at [0, 0] on icon "scrollable content" at bounding box center [0, 0] width 0 height 0
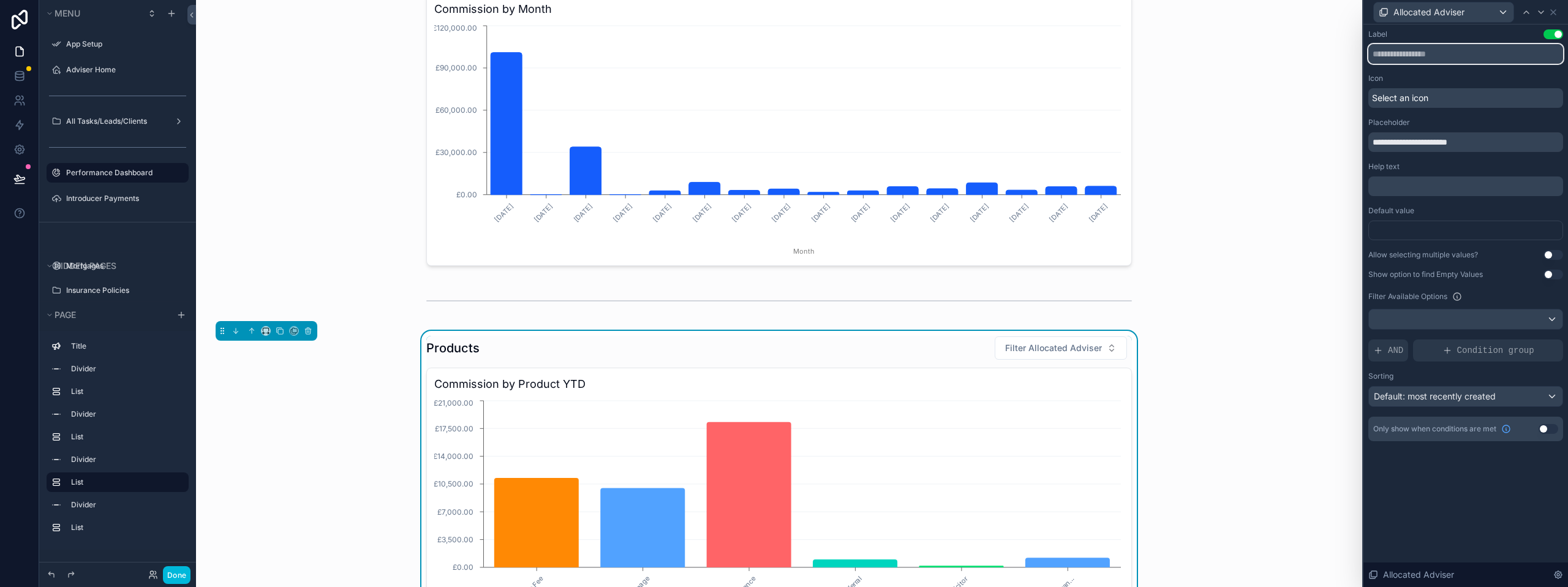
drag, startPoint x: 1413, startPoint y: 53, endPoint x: 1402, endPoint y: 53, distance: 11.0
click at [1402, 53] on input "text" at bounding box center [1466, 53] width 195 height 19
click at [1408, 56] on input "text" at bounding box center [1466, 53] width 195 height 19
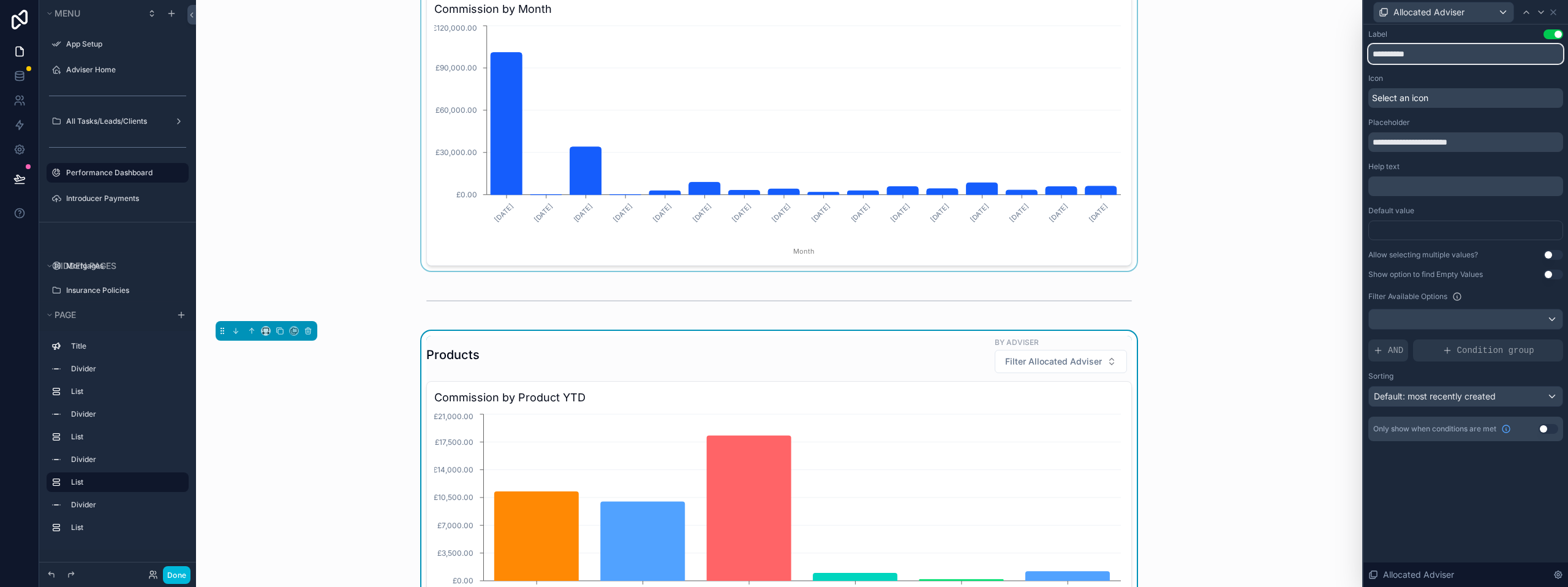
type input "**********"
click at [1302, 195] on div "scrollable content" at bounding box center [779, 114] width 1147 height 315
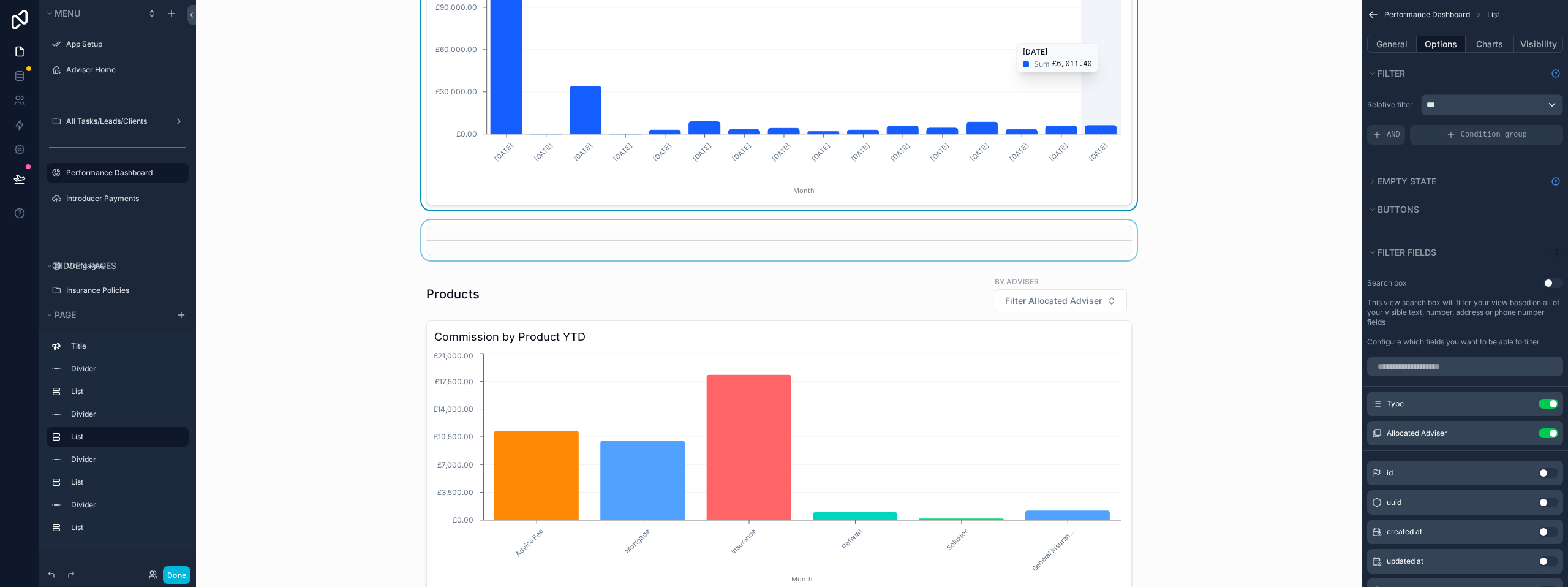
scroll to position [429, 0]
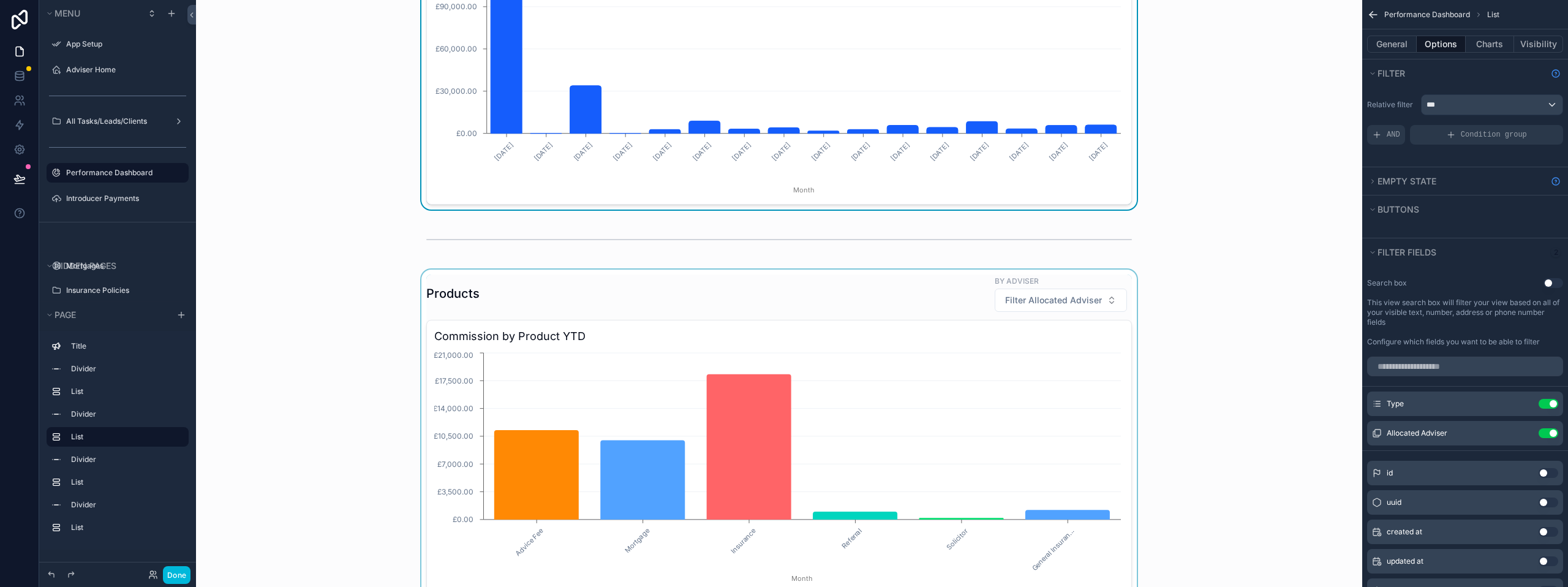
click at [1256, 295] on div "scrollable content" at bounding box center [779, 524] width 1147 height 509
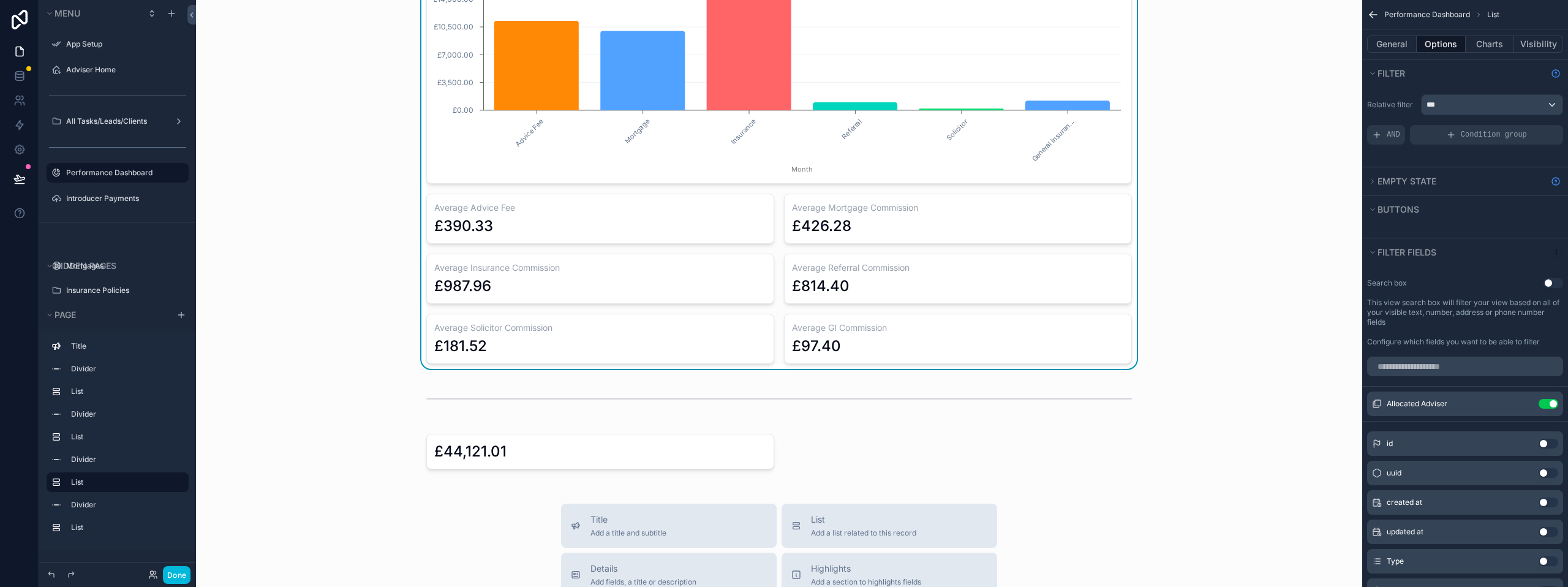
scroll to position [552, 0]
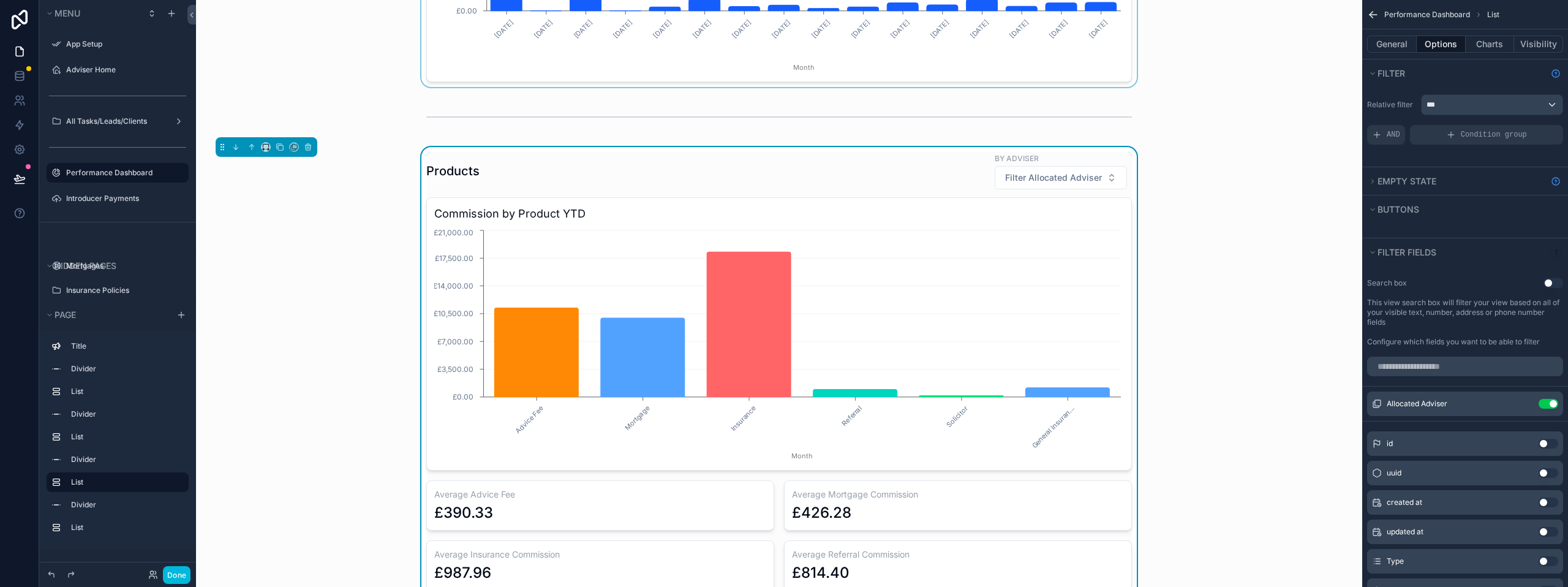
click at [1038, 165] on div "by Adviser" at bounding box center [1060, 159] width 132 height 13
click at [1036, 175] on span "Filter Allocated Adviser" at bounding box center [1053, 177] width 97 height 13
click at [1205, 160] on div "Products by Adviser Filter Allocated Adviser Commission by Product YTD Advice F…" at bounding box center [779, 401] width 1147 height 509
click at [0, 0] on icon "scrollable content" at bounding box center [0, 0] width 0 height 0
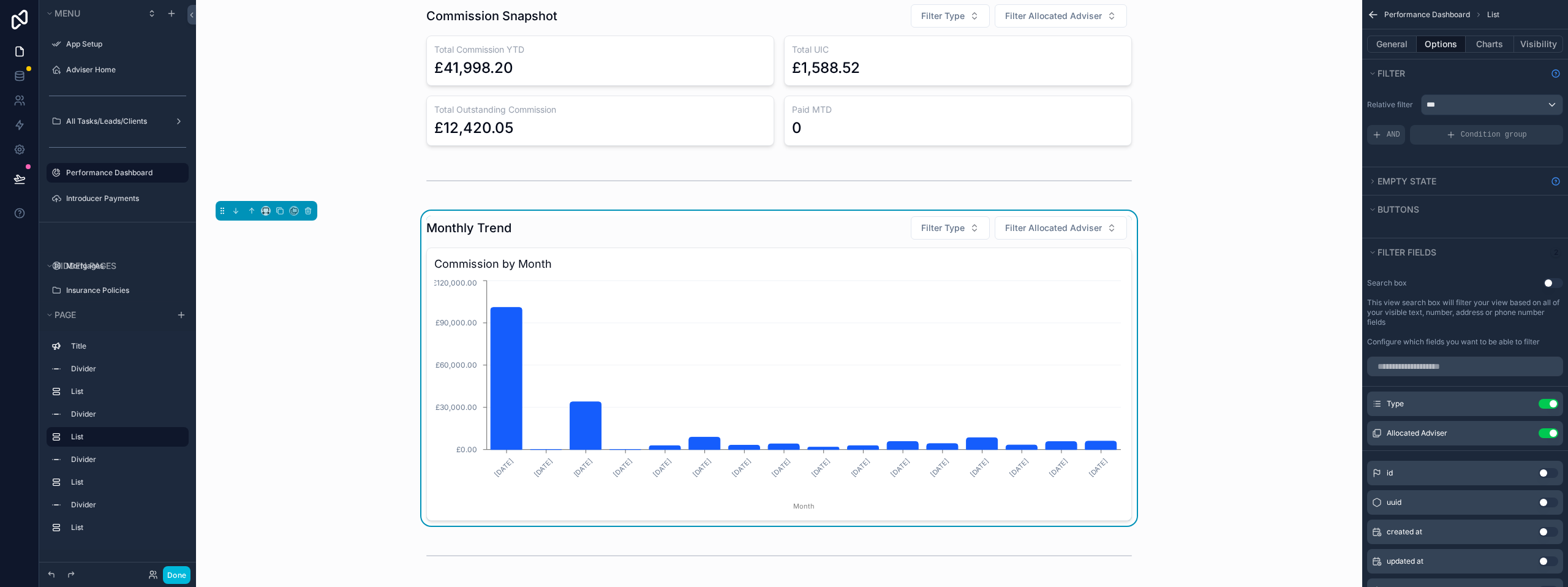
scroll to position [0, 0]
